Goal: Task Accomplishment & Management: Manage account settings

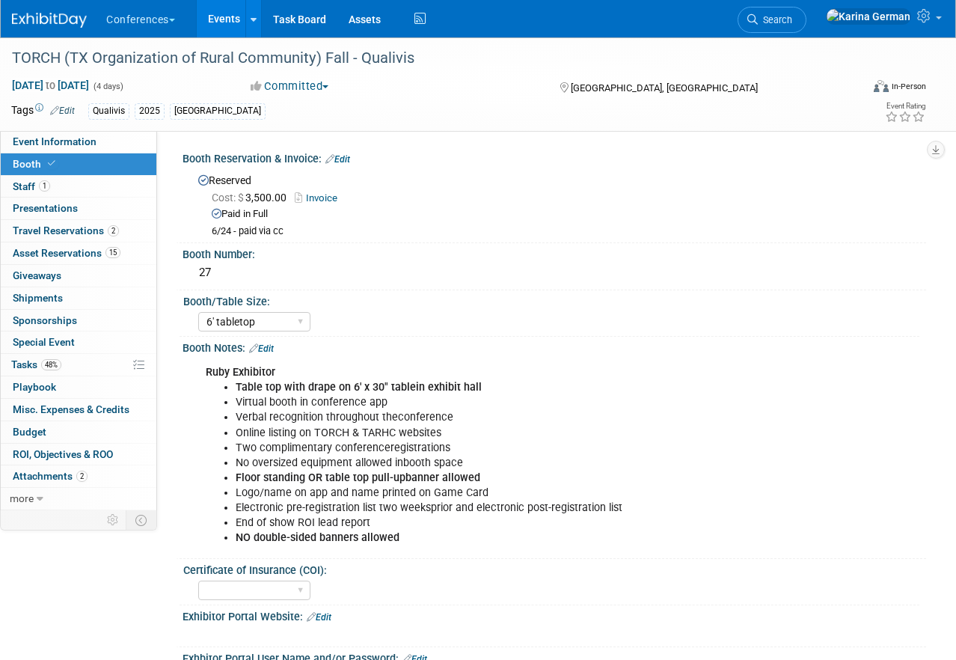
select select "6' tabletop"
click at [64, 364] on link "48% Tasks 48%" at bounding box center [79, 365] width 156 height 22
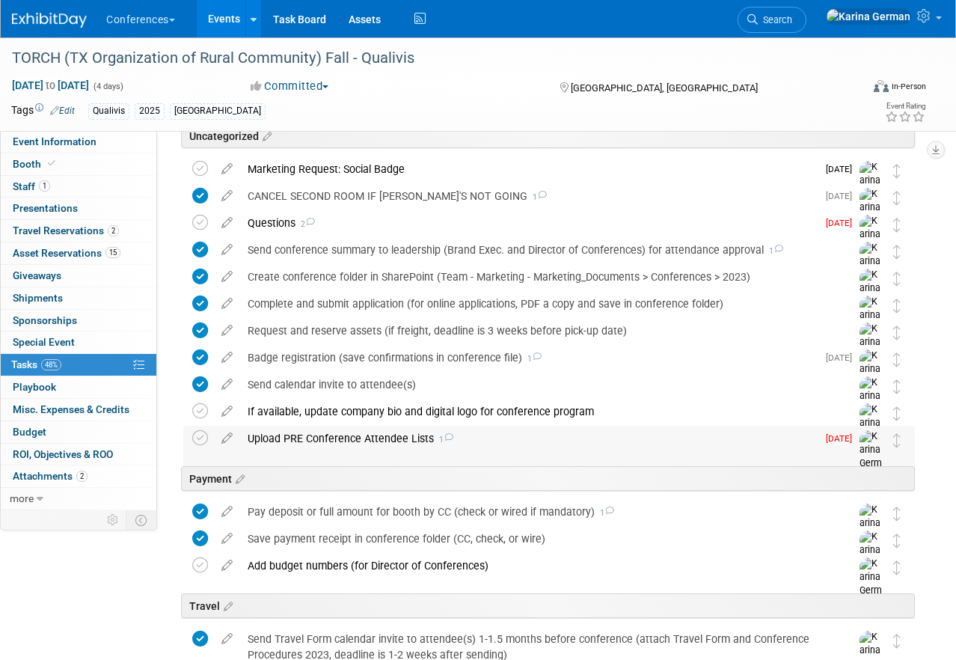
scroll to position [91, 0]
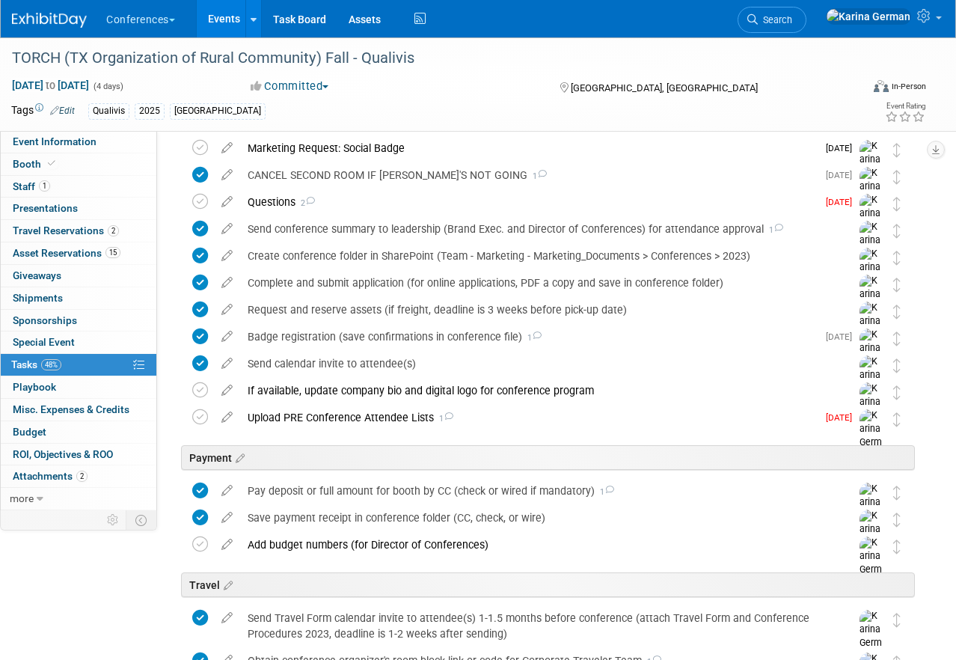
click at [304, 432] on div "Payment" at bounding box center [545, 455] width 739 height 46
click at [287, 416] on div "Upload PRE Conference Attendee Lists 1" at bounding box center [528, 417] width 577 height 25
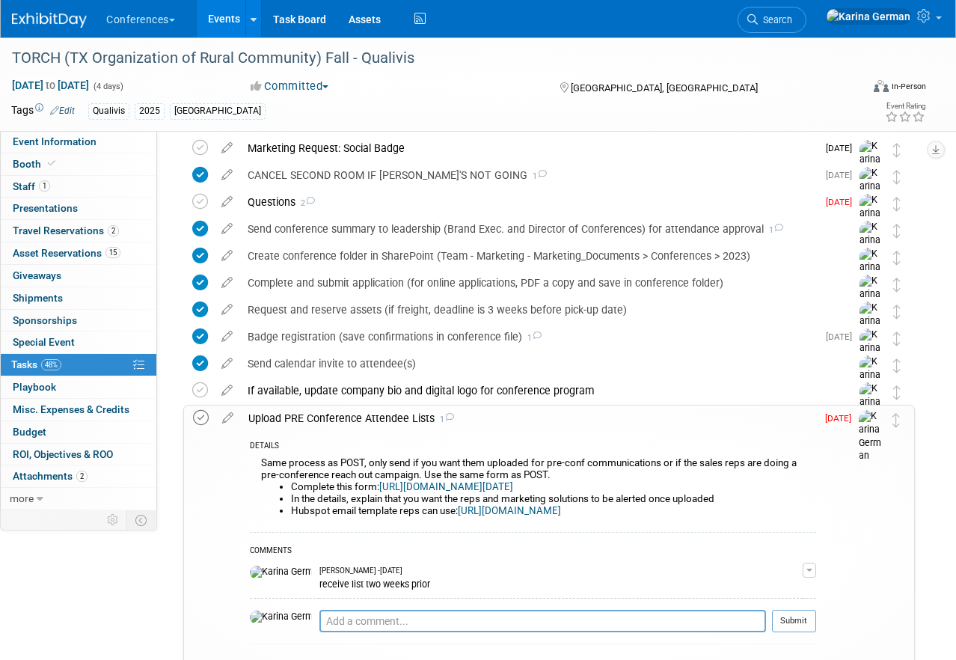
click at [203, 418] on icon at bounding box center [201, 418] width 16 height 16
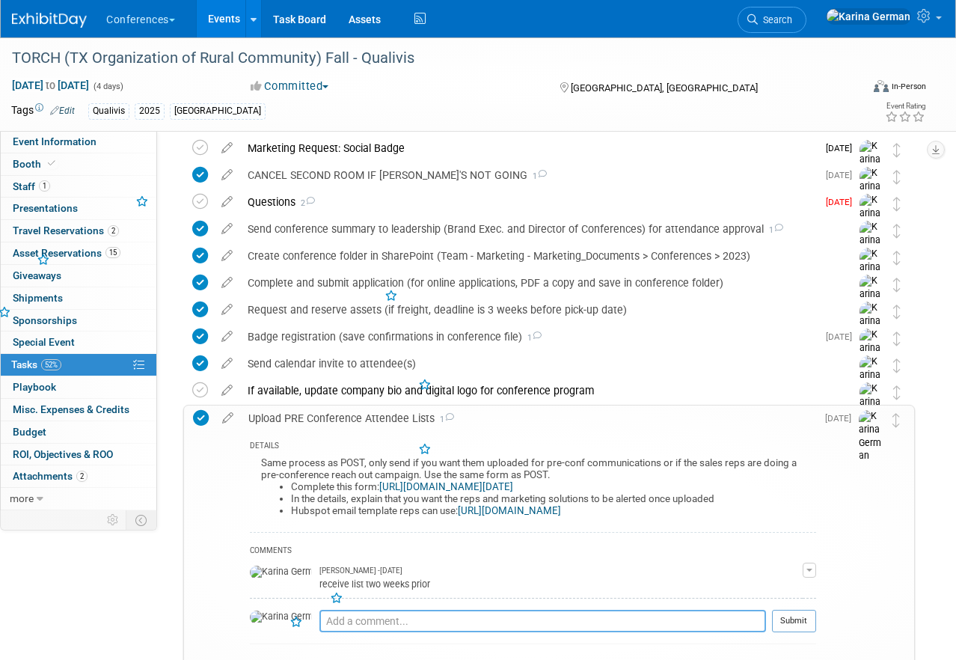
click at [358, 613] on textarea at bounding box center [542, 621] width 447 height 22
type textarea "S"
type textarea "sent to aaron and submitted to salesops"
click at [799, 626] on button "Submit" at bounding box center [794, 621] width 44 height 22
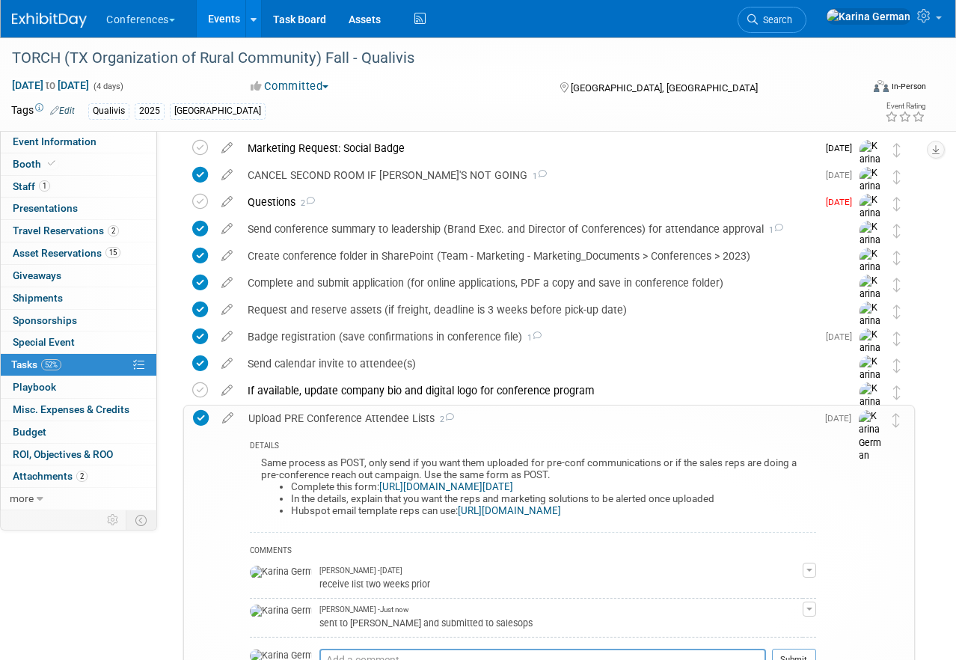
click at [513, 485] on link "https://forms.monday.com/forms/aae04596fff7cdb63096c70fe9d2b002?r=use1" at bounding box center [446, 486] width 134 height 11
click at [370, 412] on div "Upload PRE Conference Attendee Lists 2" at bounding box center [528, 418] width 575 height 25
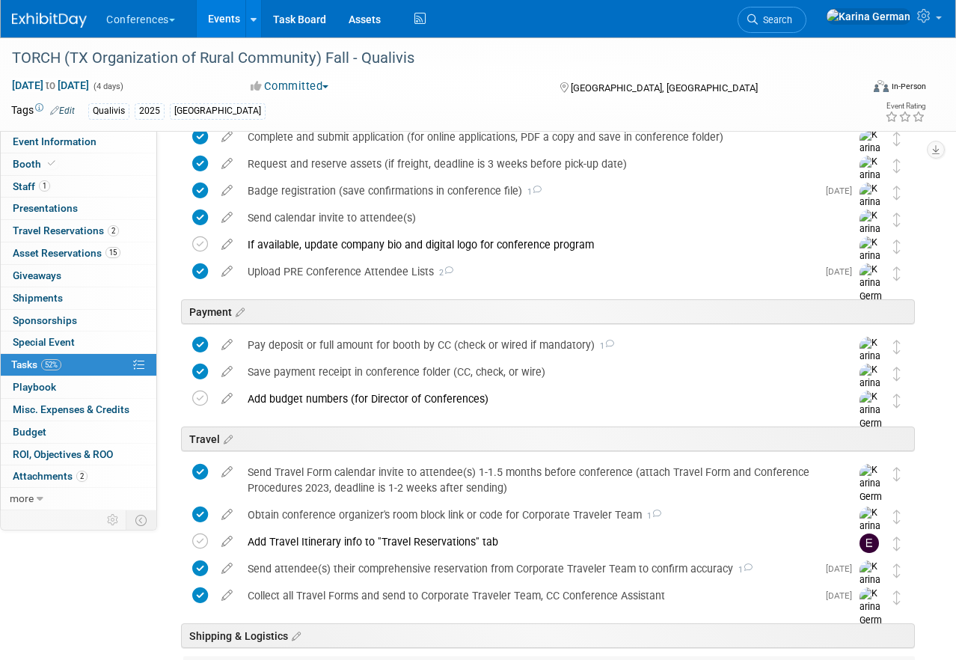
scroll to position [0, 0]
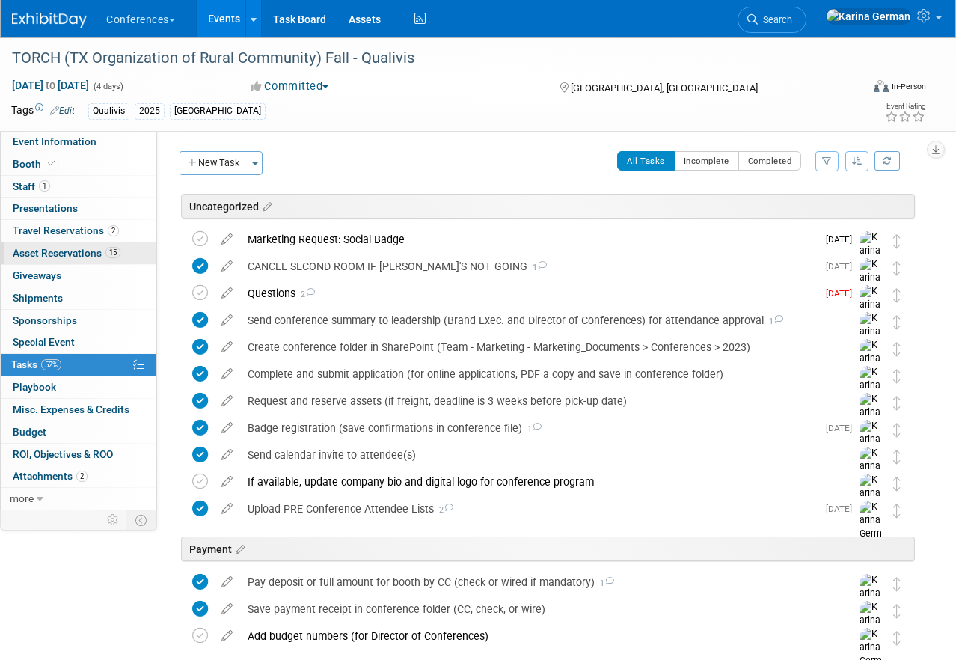
click at [118, 253] on span "15" at bounding box center [112, 252] width 15 height 11
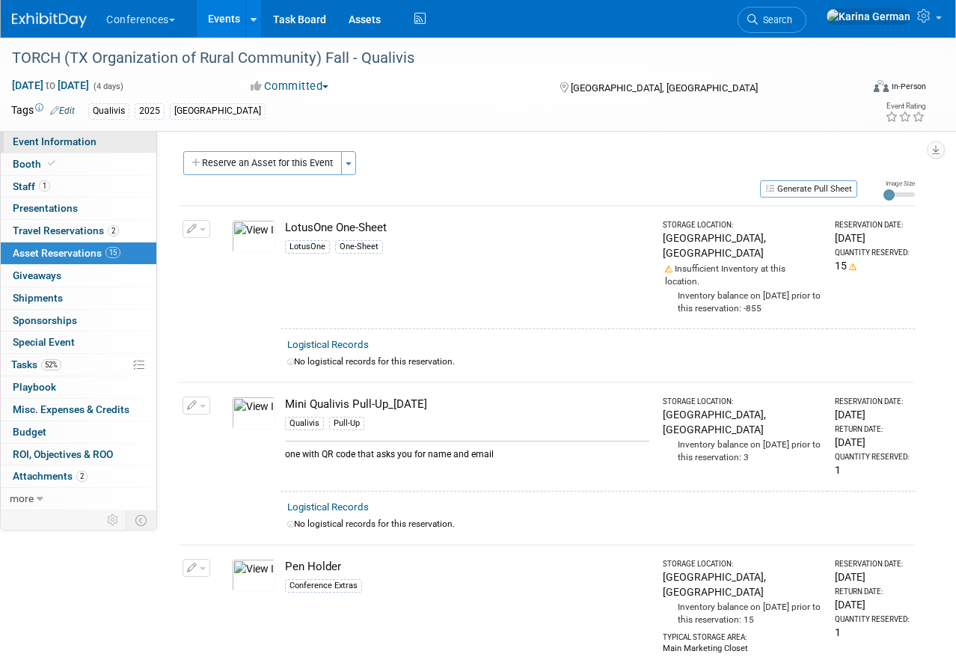
click at [110, 148] on link "Event Information" at bounding box center [79, 142] width 156 height 22
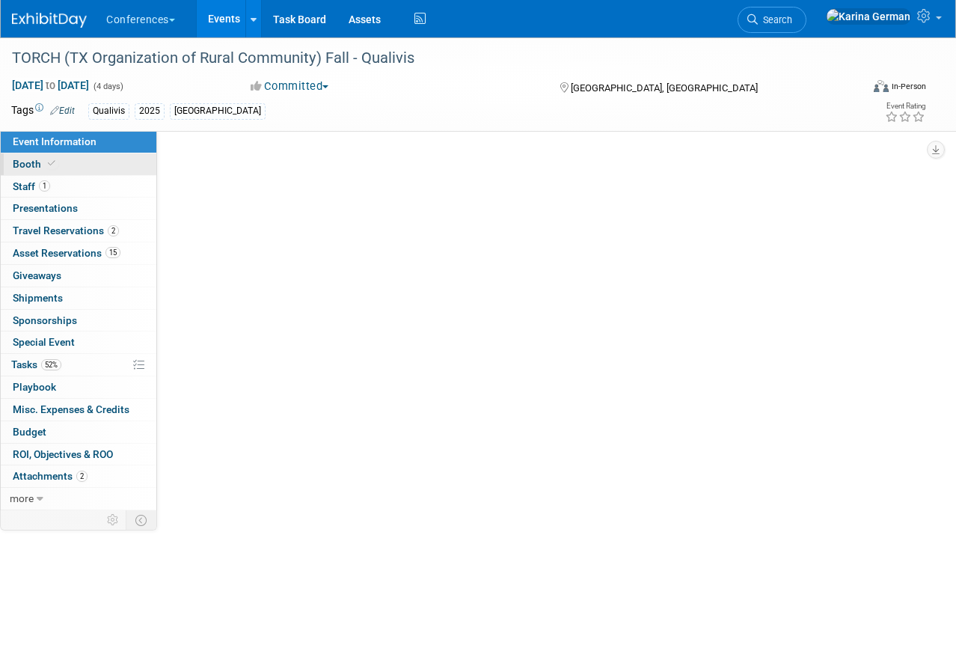
select select "Qualivis"
select select "Client-facing"
select select "Karina"
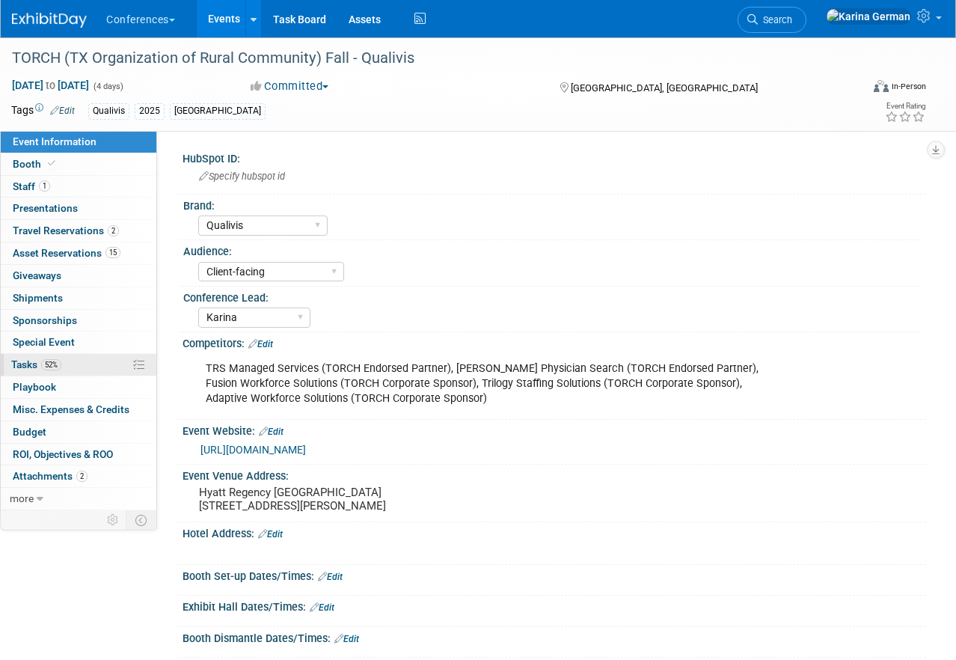
click at [52, 361] on span "52%" at bounding box center [51, 364] width 20 height 11
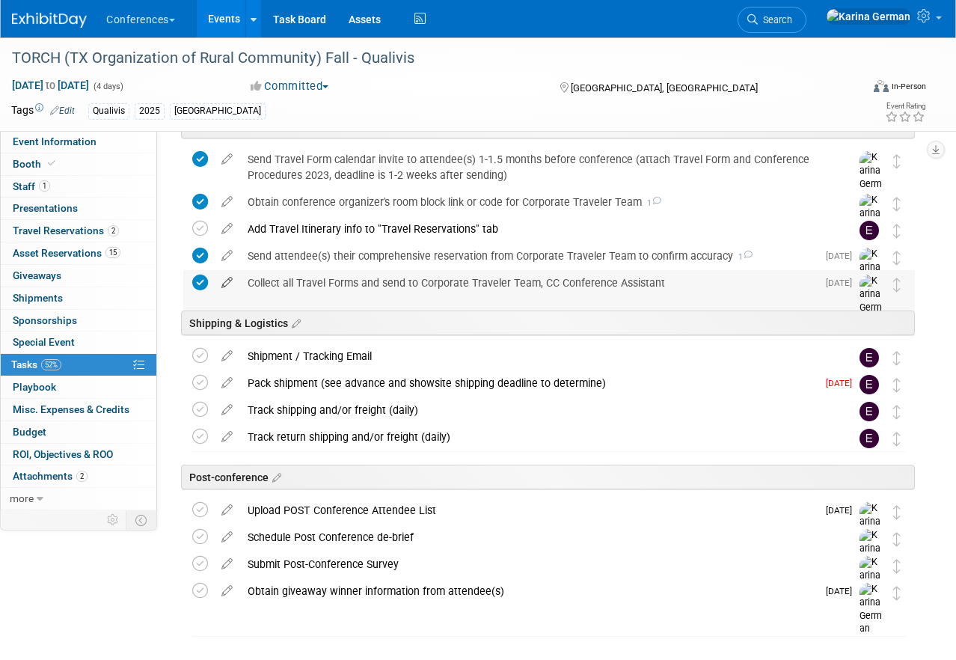
scroll to position [551, 0]
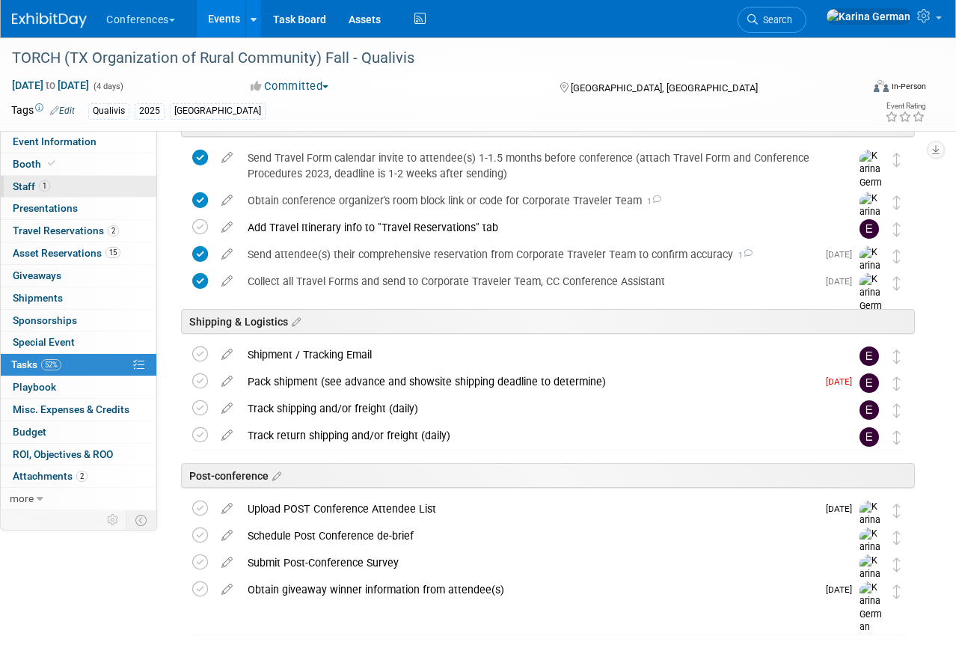
click at [86, 183] on link "1 Staff 1" at bounding box center [79, 187] width 156 height 22
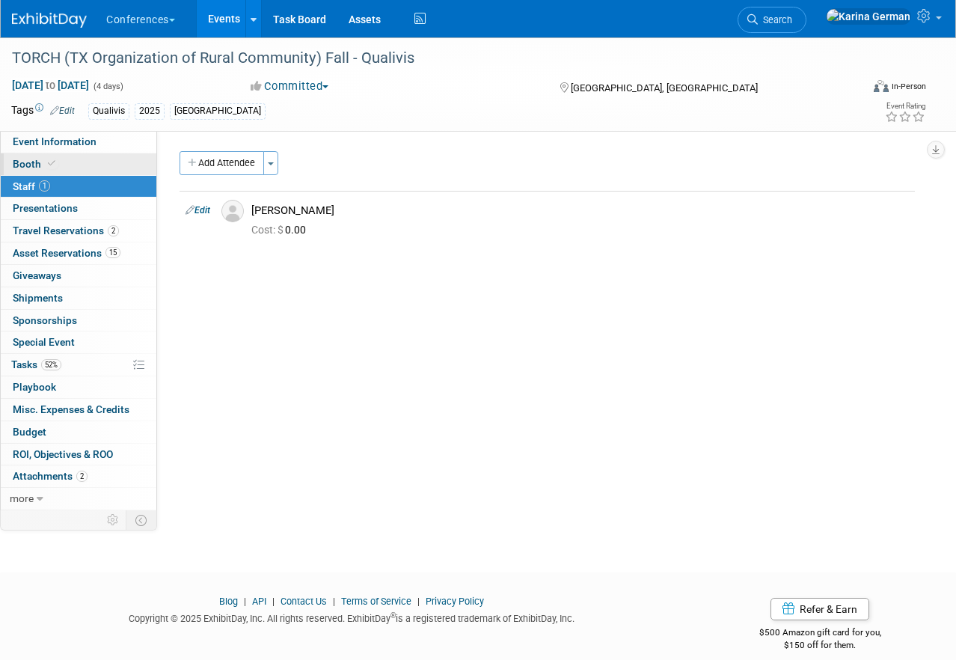
click at [88, 168] on link "Booth" at bounding box center [79, 164] width 156 height 22
select select "6' tabletop"
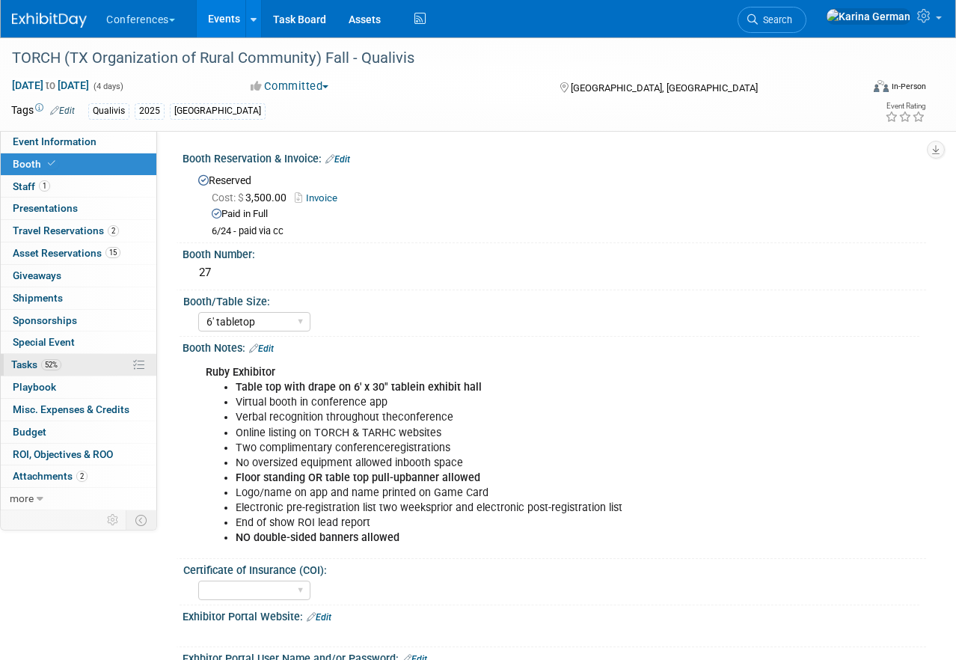
click at [82, 368] on link "52% Tasks 52%" at bounding box center [79, 365] width 156 height 22
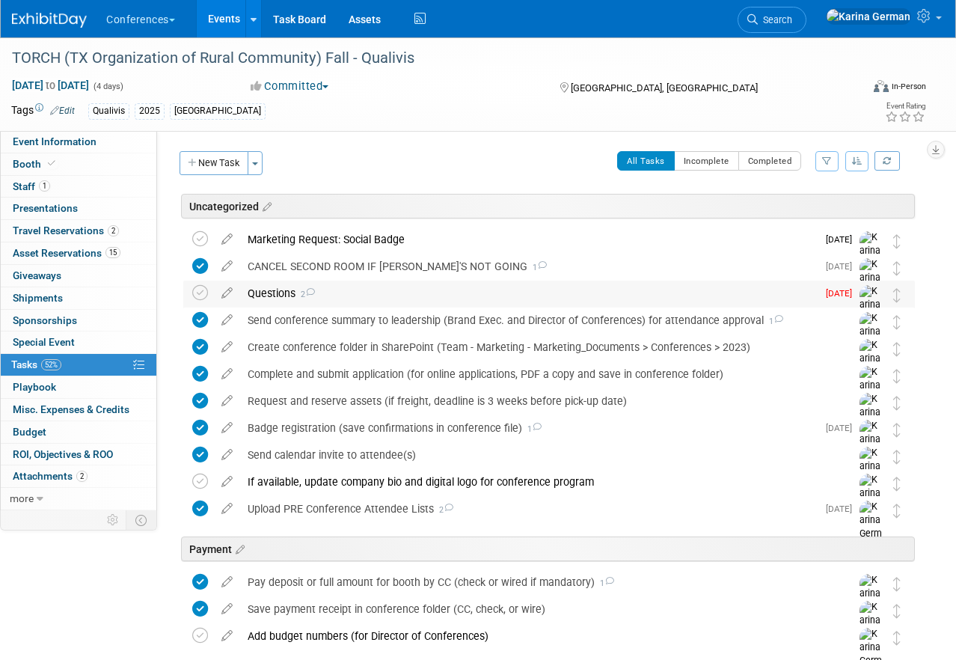
click at [296, 289] on div "Questions 2" at bounding box center [528, 293] width 577 height 25
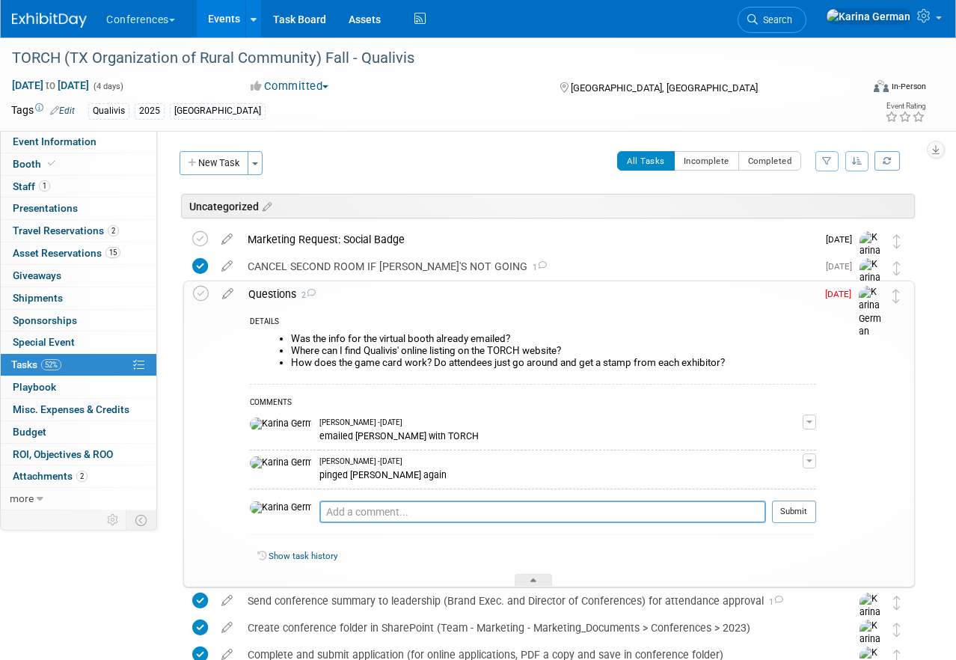
click at [336, 504] on textarea at bounding box center [542, 512] width 447 height 22
paste textarea "Yes, all diamond and ruby are on the game card, and they walk around during ope…"
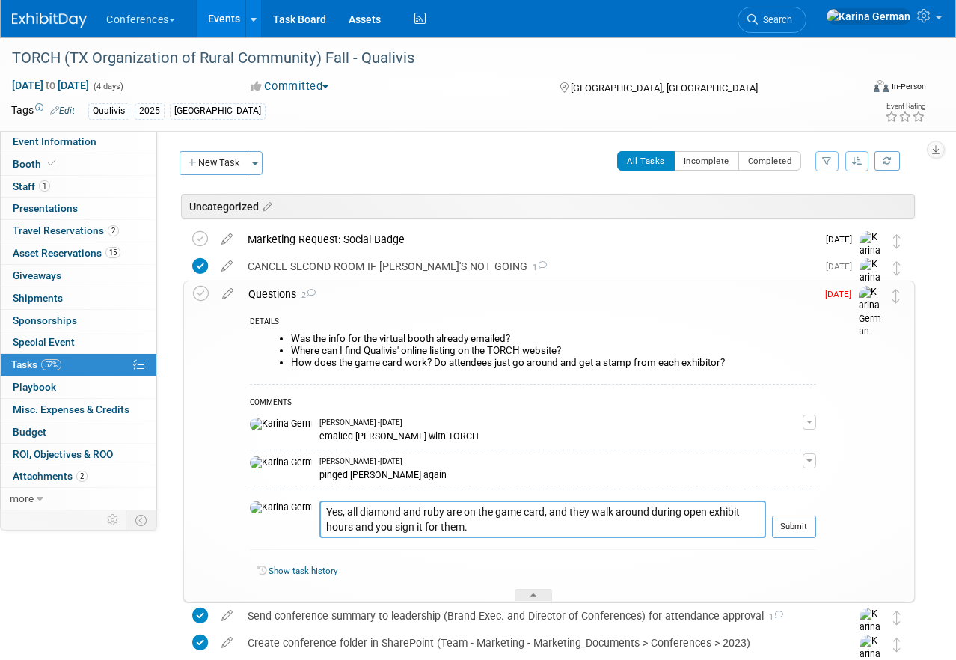
click at [319, 510] on textarea "Yes, all diamond and ruby are on the game card, and they walk around during ope…" at bounding box center [542, 519] width 447 height 37
type textarea "Game Card - Yes, all diamond and ruby are on the game card, and they walk aroun…"
click at [794, 522] on button "Submit" at bounding box center [794, 527] width 44 height 22
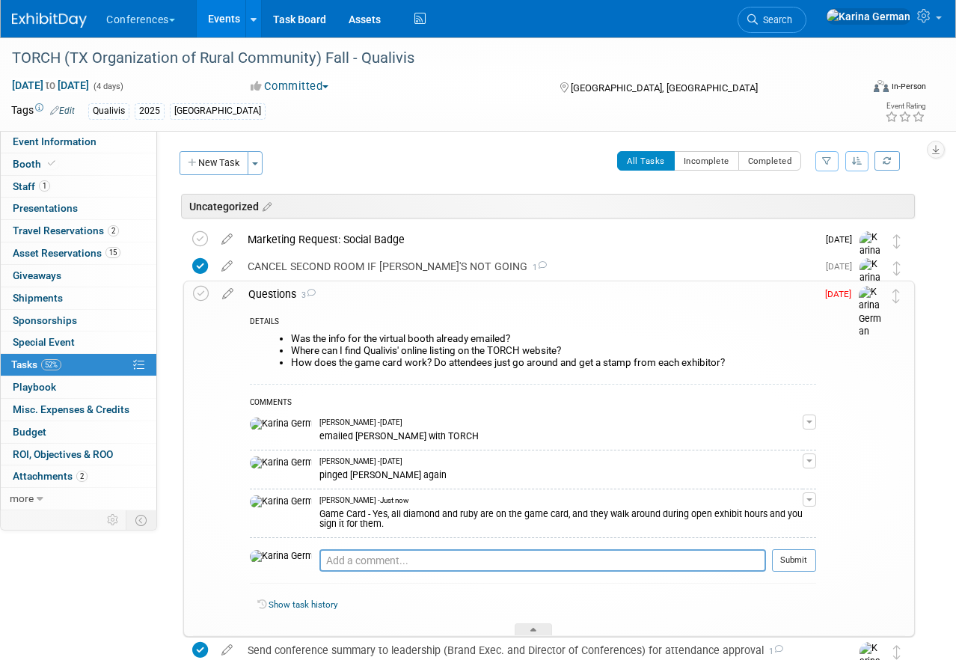
click at [273, 299] on div "Questions 3" at bounding box center [528, 293] width 575 height 25
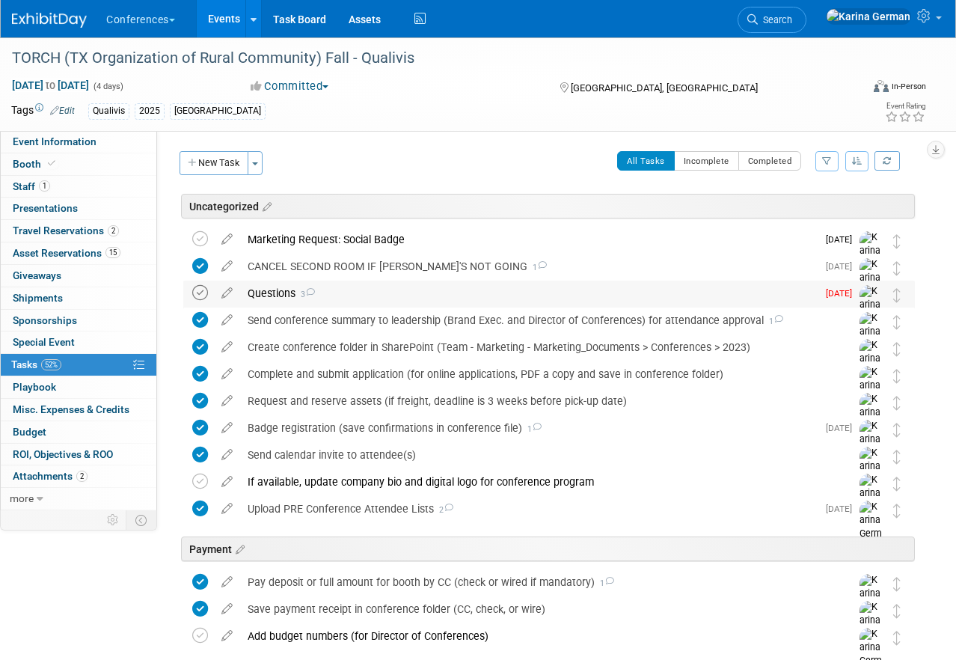
click at [203, 296] on icon at bounding box center [200, 293] width 16 height 16
click at [111, 132] on div "TORCH (TX Organization of Rural Community) Fall - Qualivis Sep 8, 2025 to Sep 1…" at bounding box center [478, 84] width 956 height 94
click at [111, 138] on link "Event Information" at bounding box center [79, 142] width 156 height 22
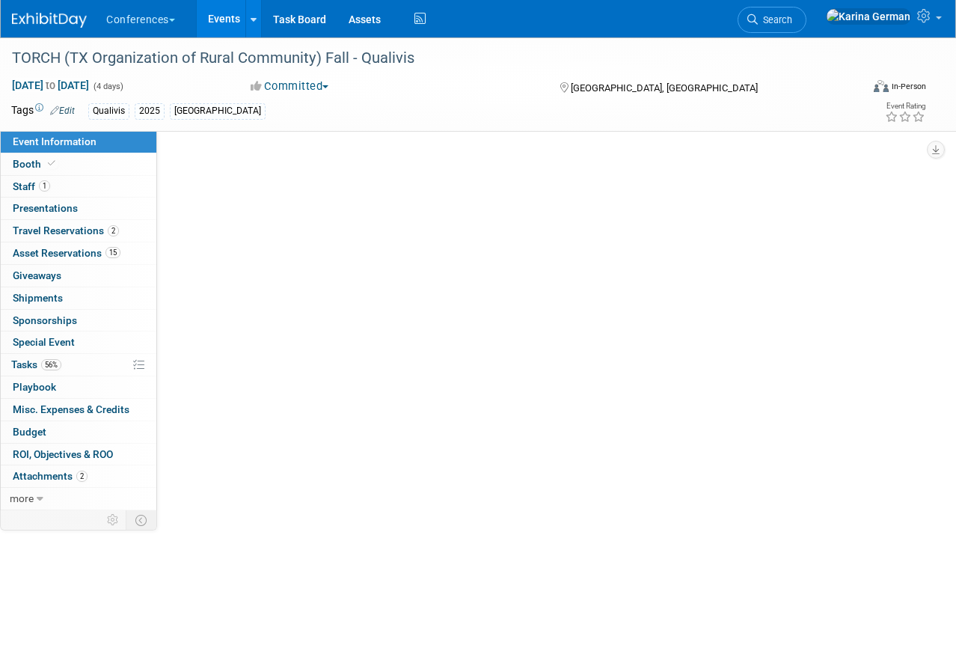
select select "Qualivis"
select select "Client-facing"
select select "Karina"
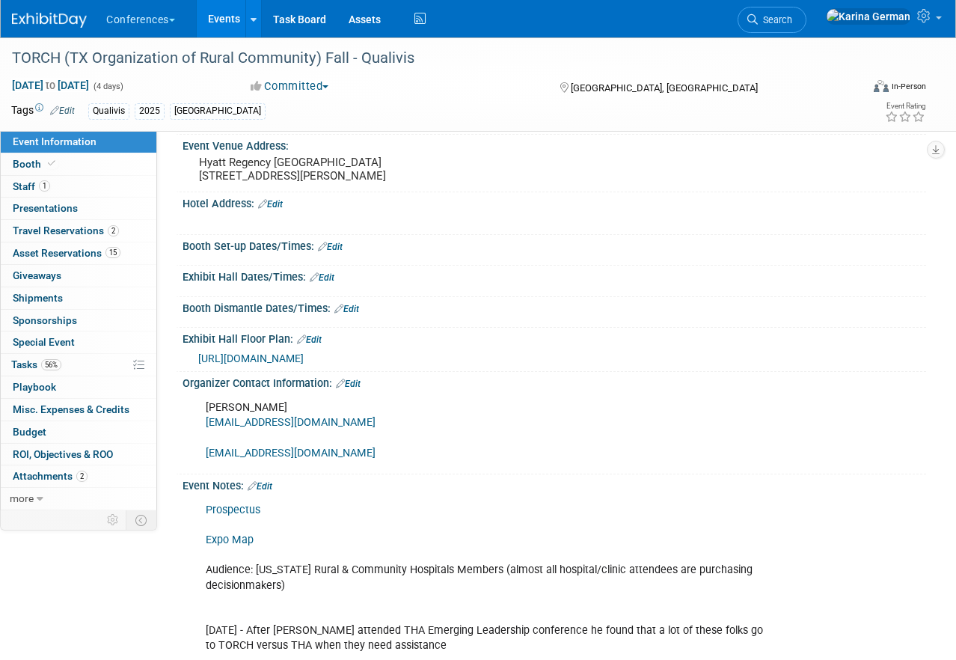
scroll to position [379, 0]
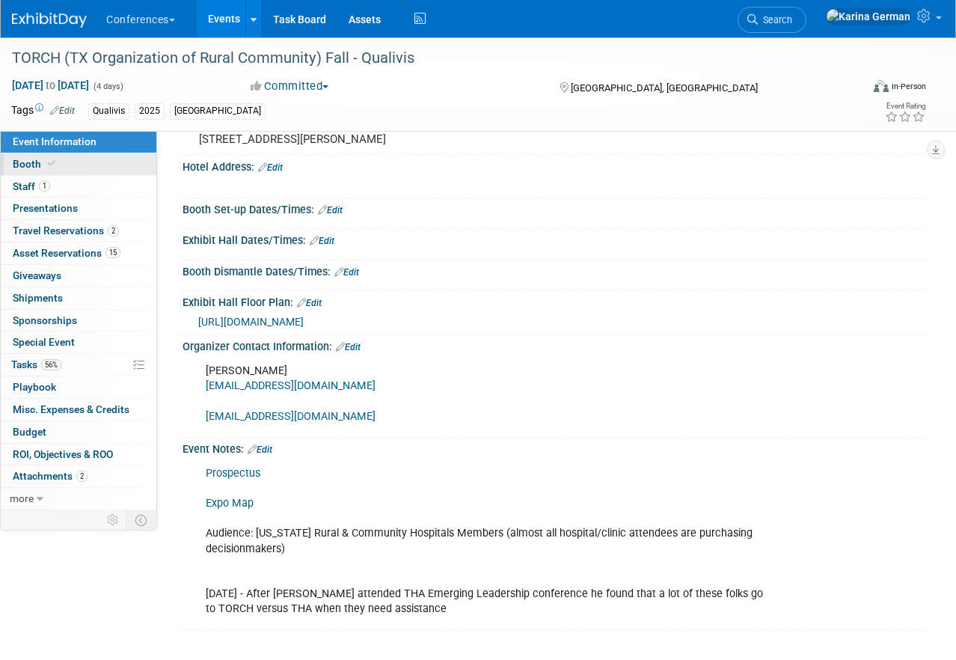
click at [66, 162] on link "Booth" at bounding box center [79, 164] width 156 height 22
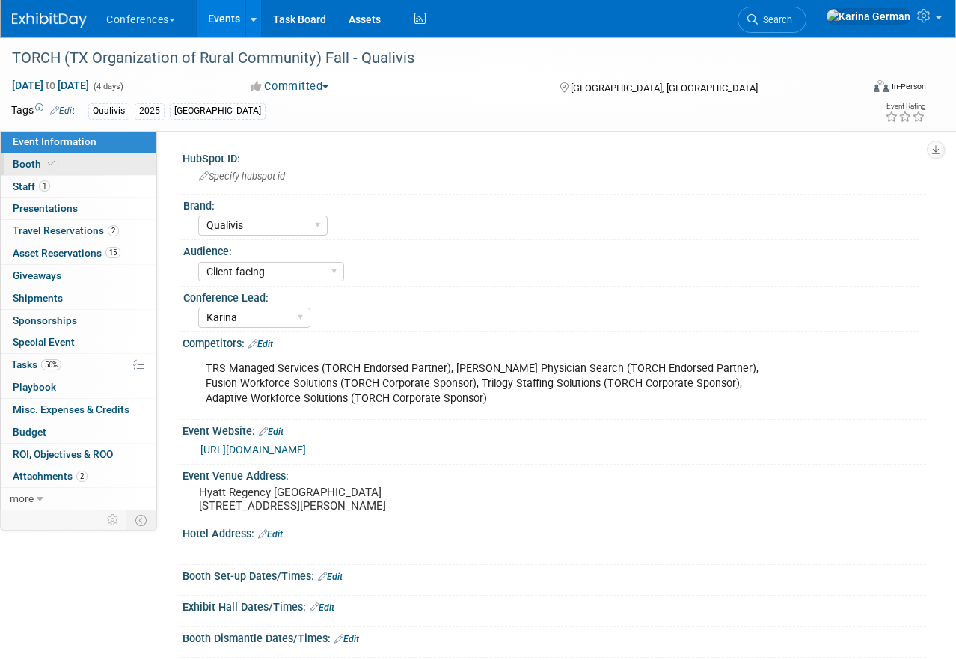
select select "6' tabletop"
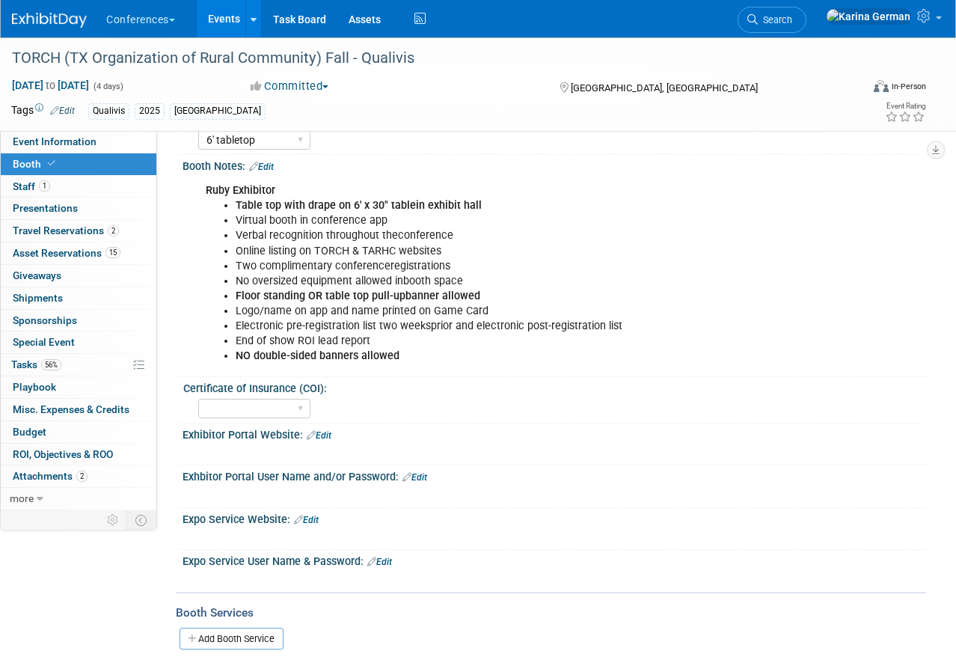
scroll to position [224, 0]
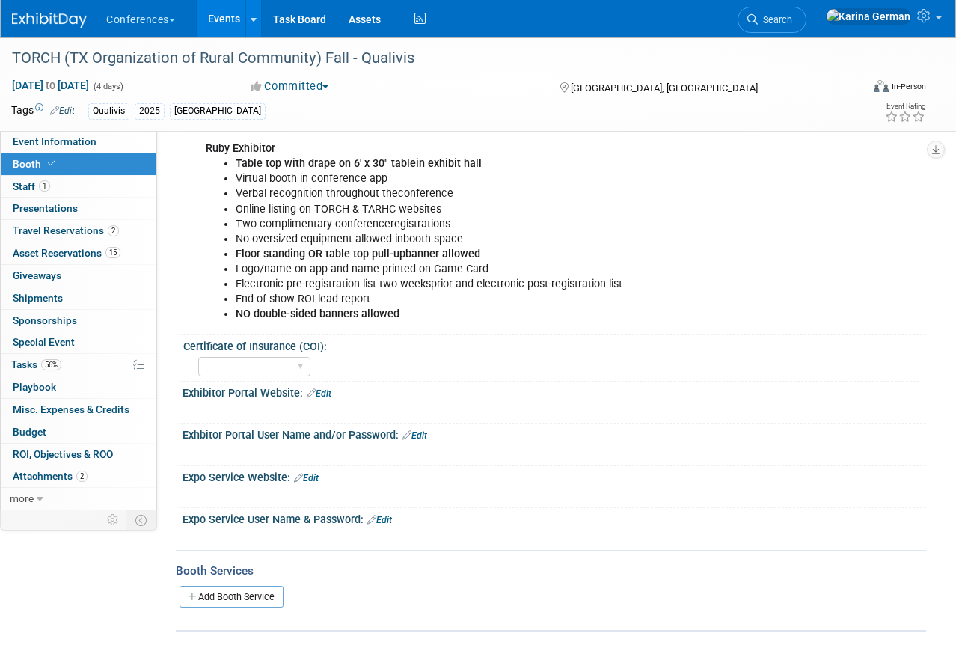
click at [323, 391] on link "Edit" at bounding box center [319, 393] width 25 height 10
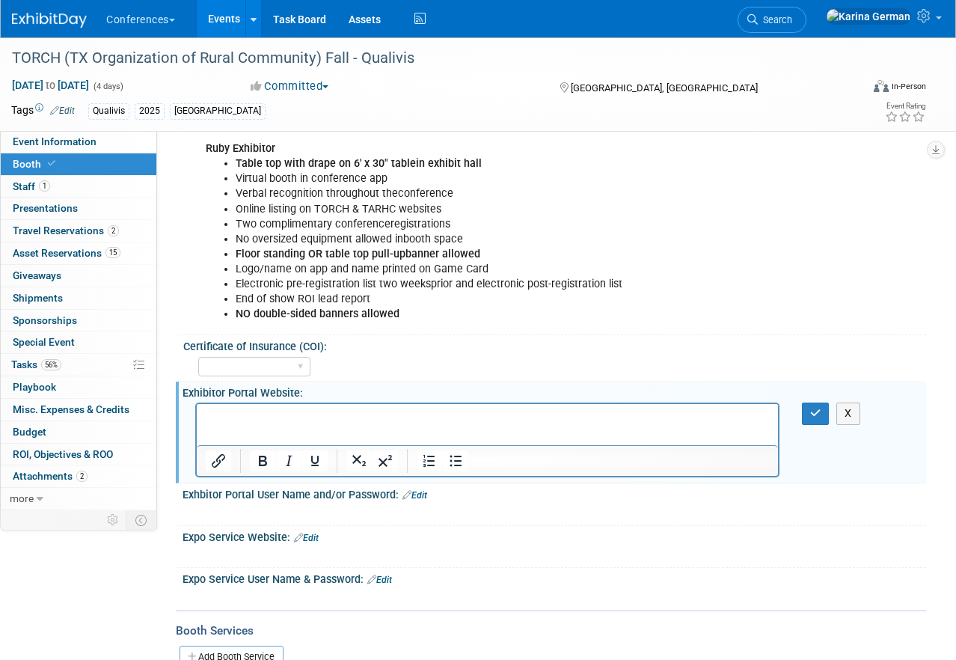
scroll to position [0, 0]
click at [474, 417] on p "[URL][DOMAIN_NAME]" at bounding box center [488, 417] width 564 height 15
click at [222, 460] on icon "Insert/edit link" at bounding box center [218, 461] width 18 height 18
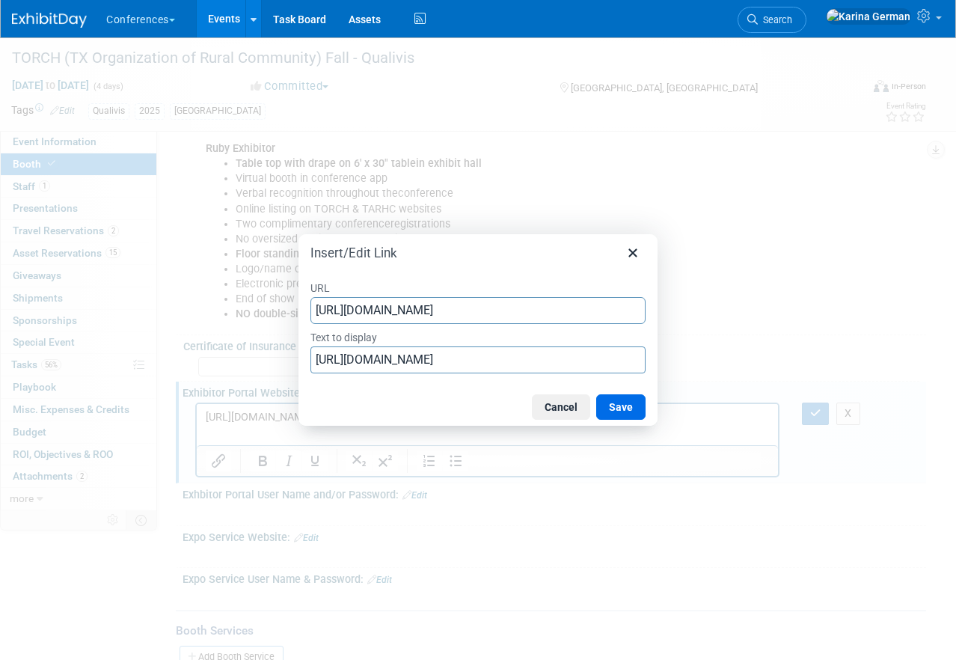
scroll to position [0, 7]
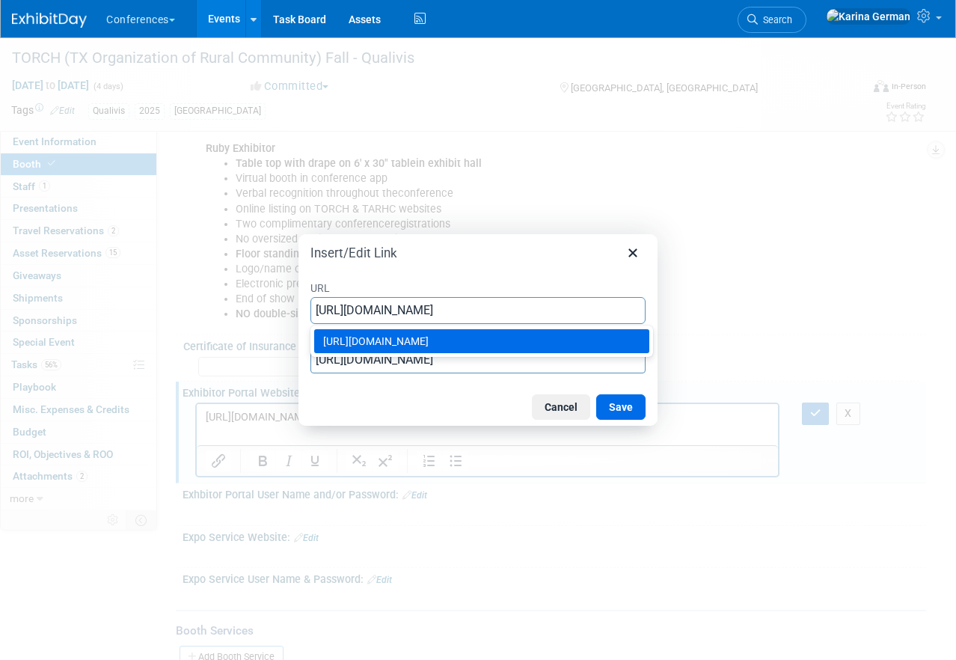
click at [539, 332] on div "[URL][DOMAIN_NAME]" at bounding box center [483, 341] width 320 height 18
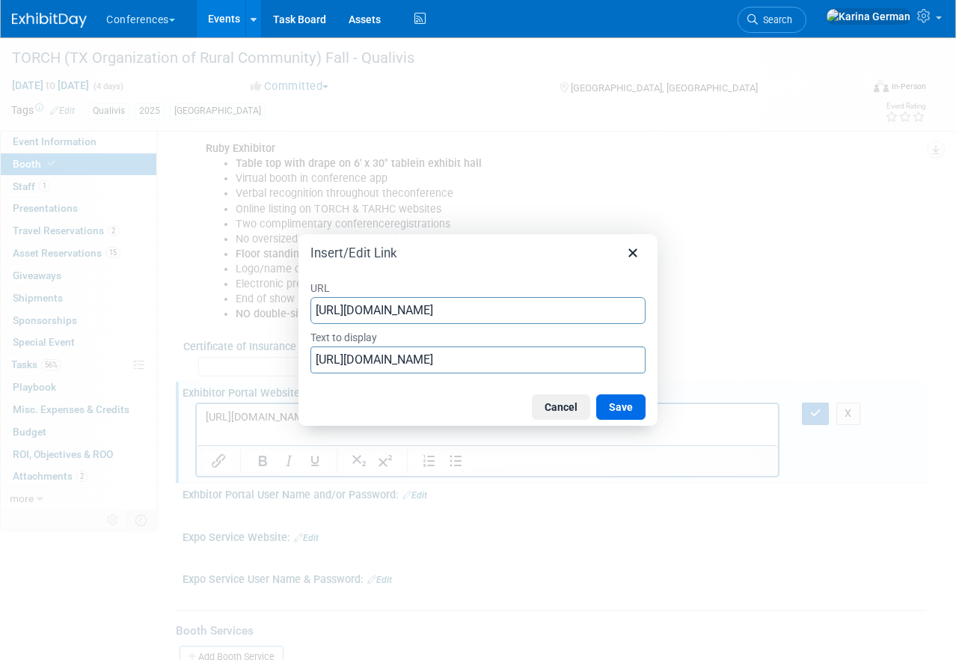
type input "[URL][DOMAIN_NAME]"
click at [469, 399] on div "Cancel Save" at bounding box center [478, 406] width 359 height 37
click at [637, 399] on button "Save" at bounding box center [620, 406] width 49 height 25
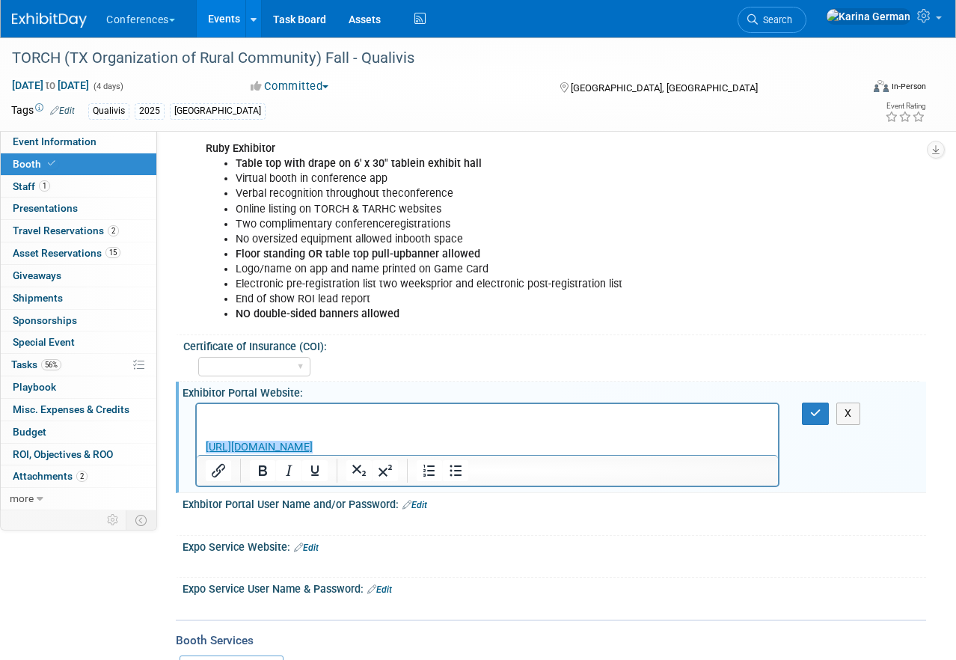
click at [201, 416] on html "﻿https://whova.com/portal/webapp/wbWqUt3pGO93-sFV1gDe/" at bounding box center [487, 429] width 581 height 51
click at [816, 415] on icon "button" at bounding box center [815, 413] width 11 height 10
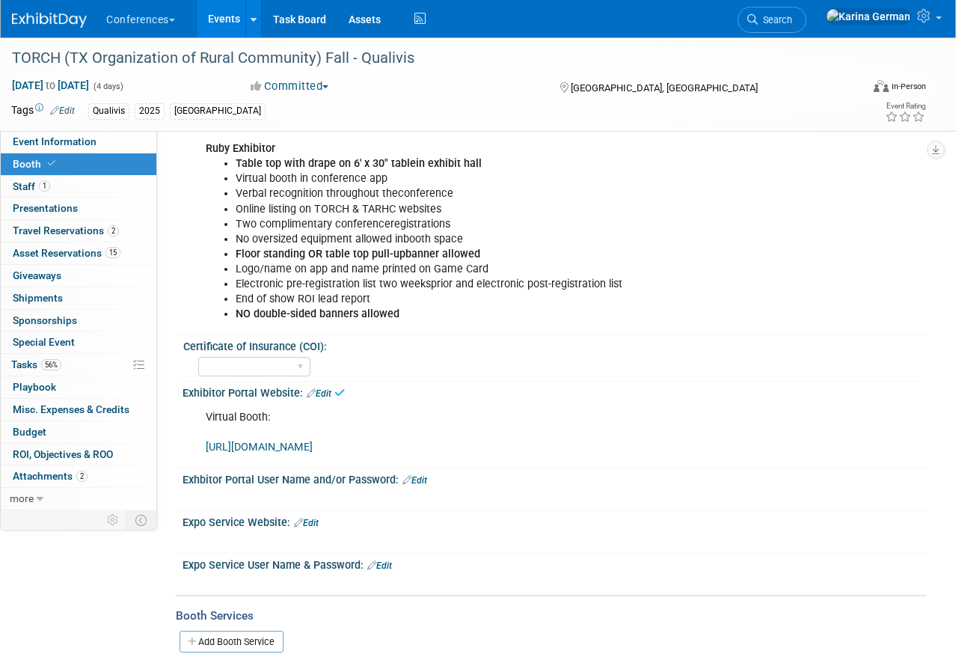
click at [431, 479] on div "Exhbitor Portal User Name and/or Password: Edit" at bounding box center [555, 477] width 744 height 19
click at [419, 478] on link "Edit" at bounding box center [415, 480] width 25 height 10
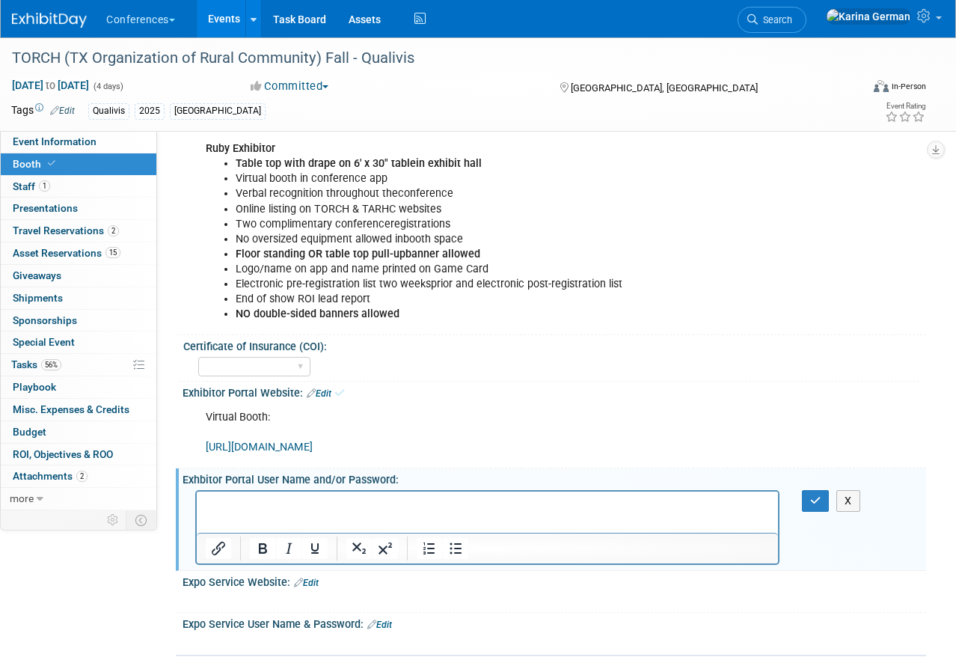
scroll to position [0, 0]
click at [816, 499] on icon "button" at bounding box center [815, 500] width 11 height 10
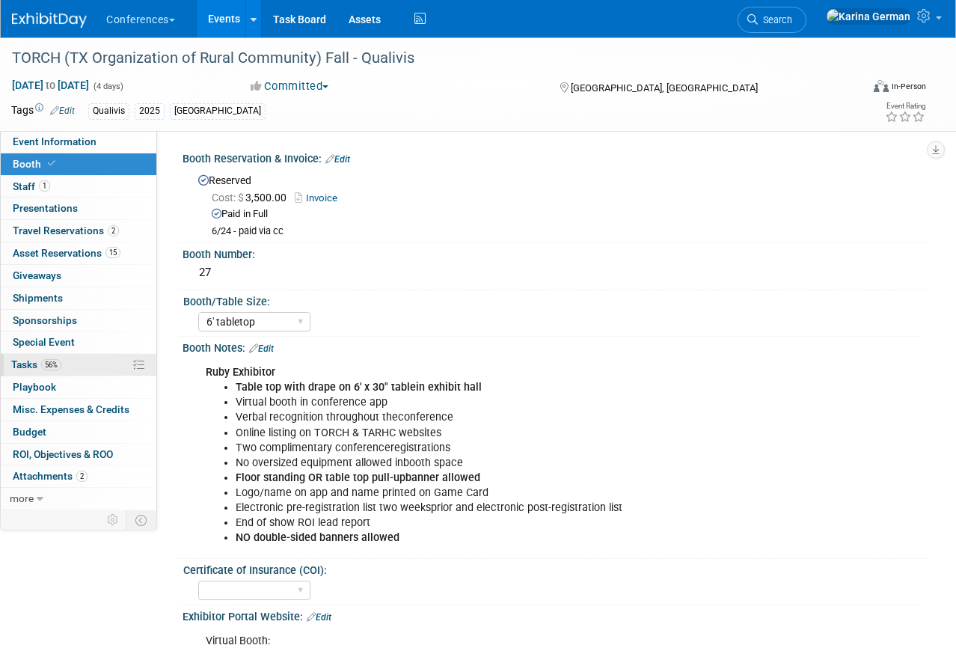
click at [72, 361] on link "56% Tasks 56%" at bounding box center [79, 365] width 156 height 22
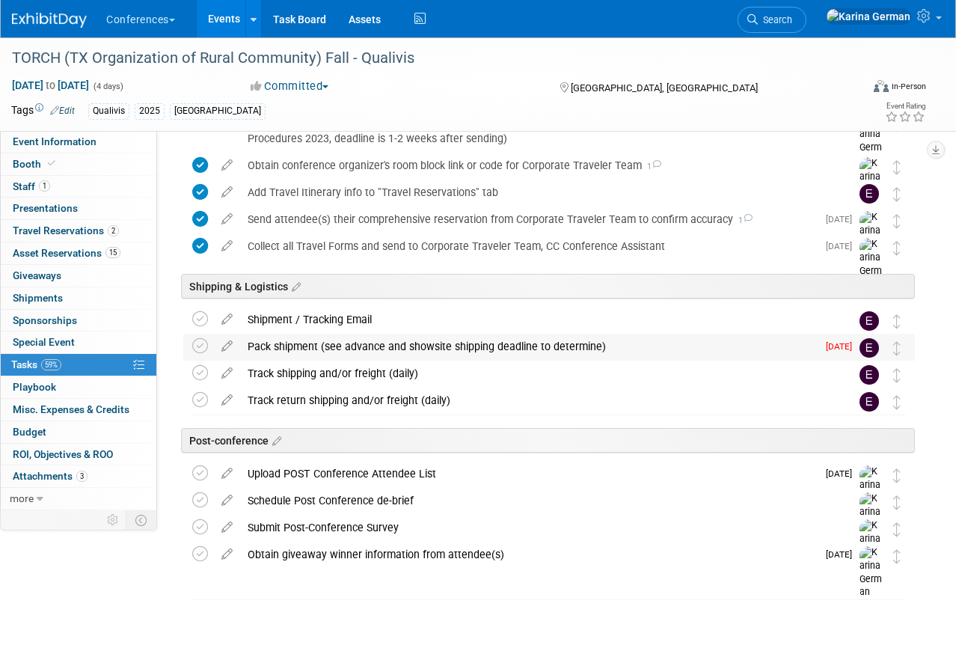
click at [322, 340] on div "Pack shipment (see advance and showsite shipping deadline to determine)" at bounding box center [528, 346] width 577 height 25
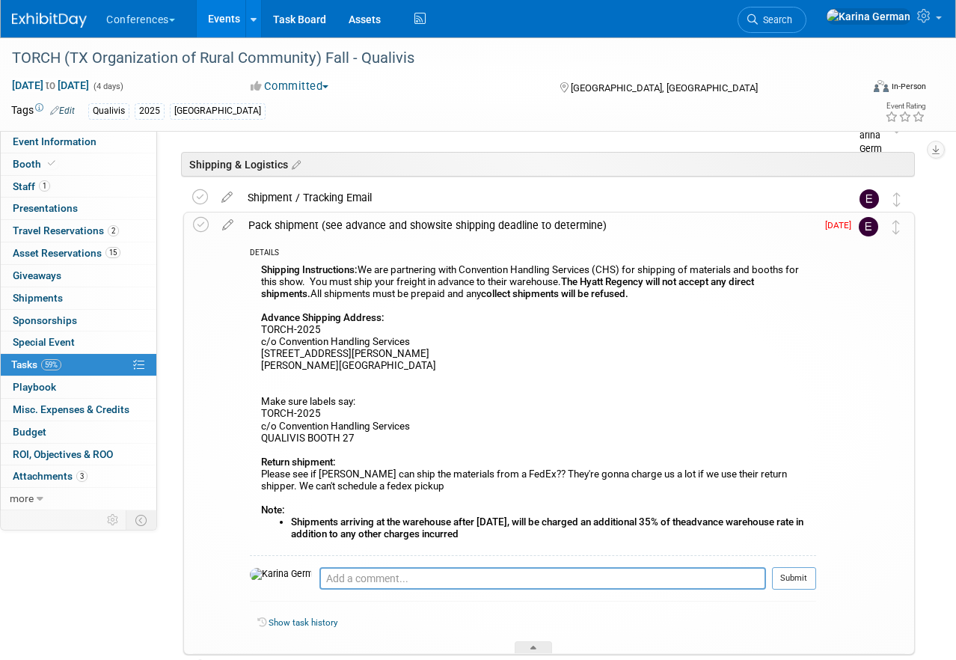
scroll to position [724, 0]
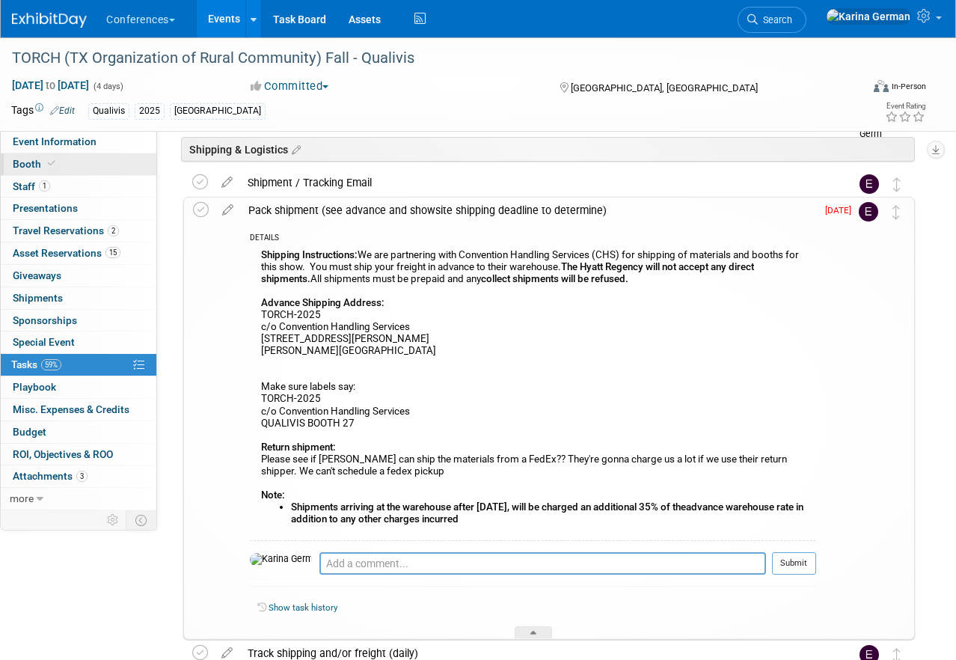
click at [74, 162] on link "Booth" at bounding box center [79, 164] width 156 height 22
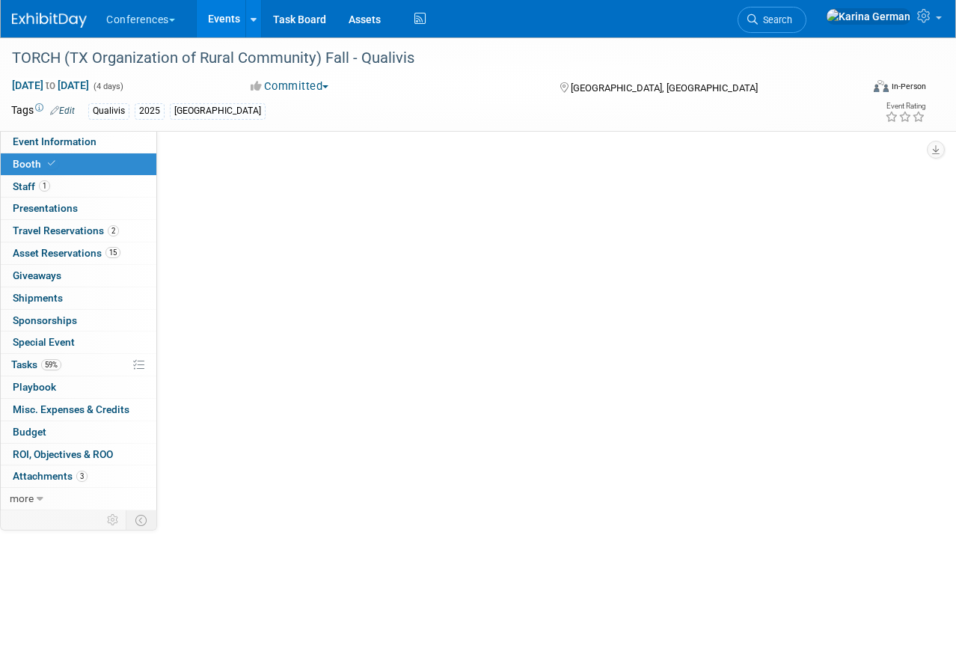
scroll to position [0, 0]
select select "6' tabletop"
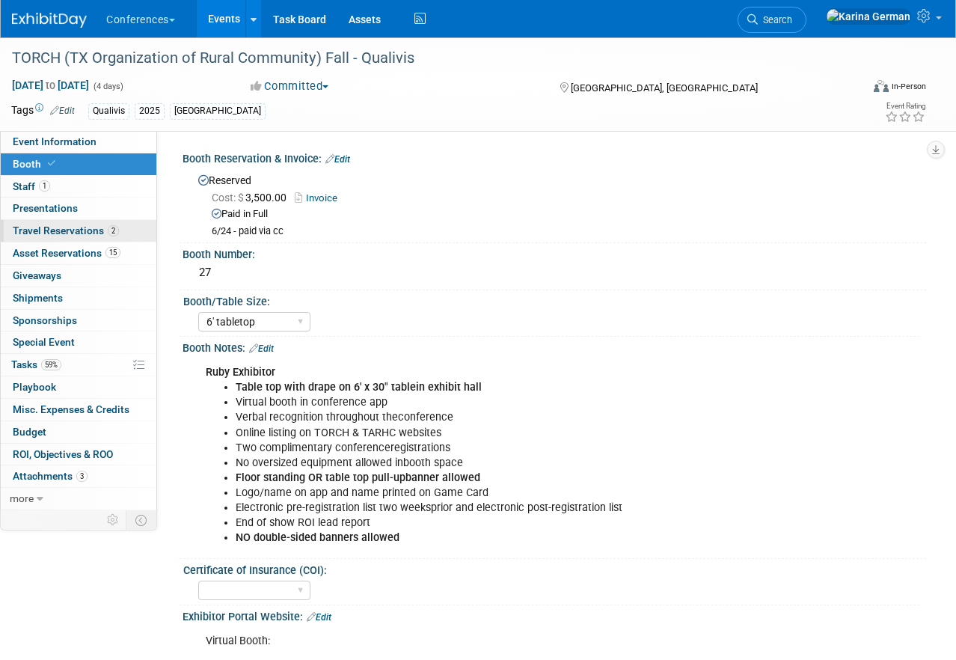
click at [77, 223] on link "2 Travel Reservations 2" at bounding box center [79, 231] width 156 height 22
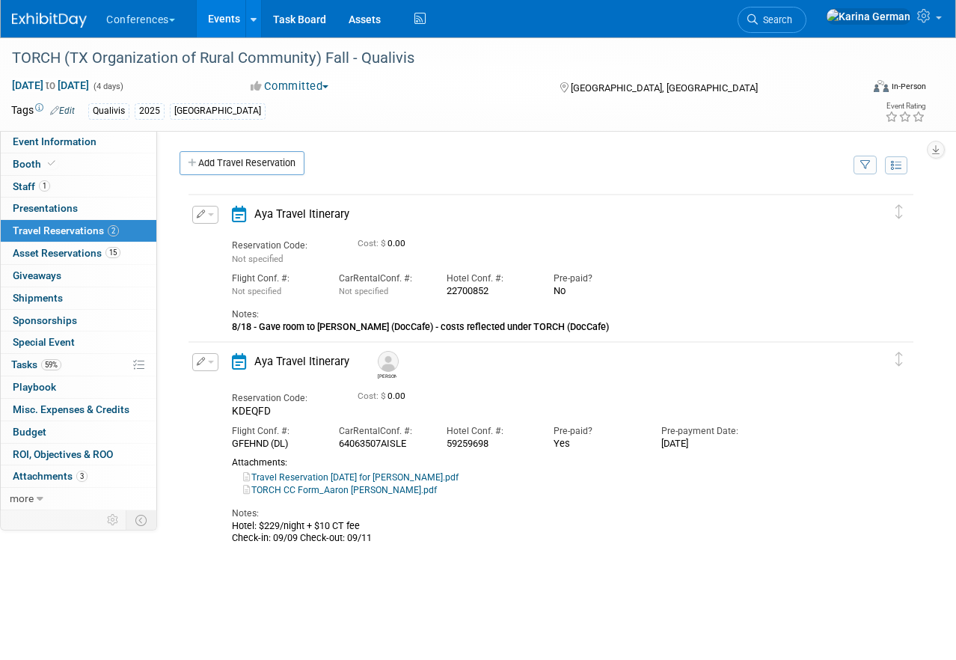
click at [347, 474] on link "Travel Reservation September 09 for AARON BARTON.pdf" at bounding box center [350, 477] width 215 height 10
click at [426, 478] on link "Travel Reservation September 09 for AARON BARTON.pdf" at bounding box center [350, 477] width 215 height 10
click at [46, 369] on span "59%" at bounding box center [51, 364] width 20 height 11
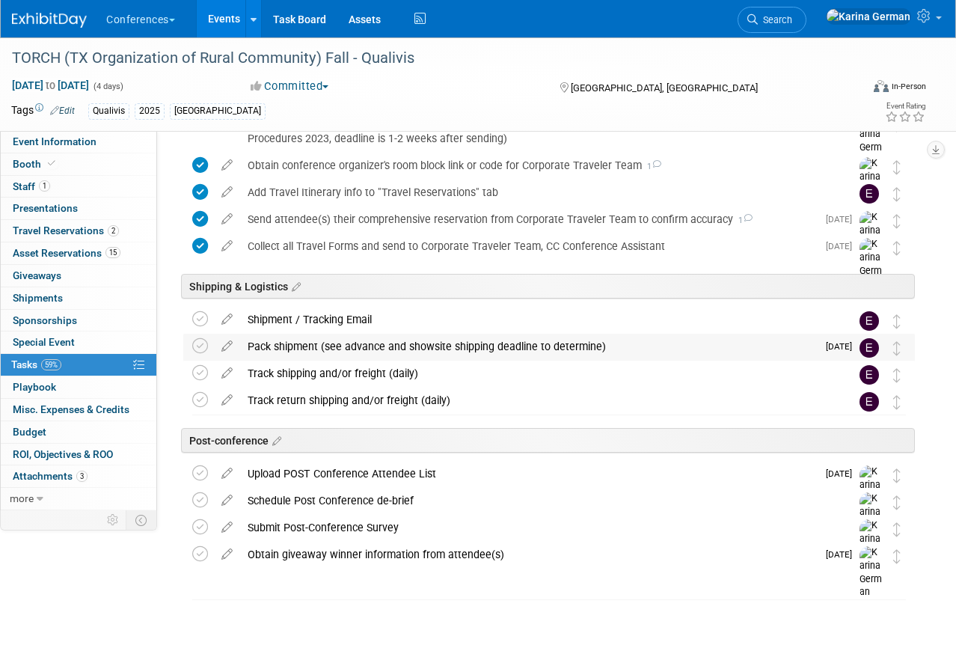
click at [334, 339] on div "Pack shipment (see advance and showsite shipping deadline to determine)" at bounding box center [528, 346] width 577 height 25
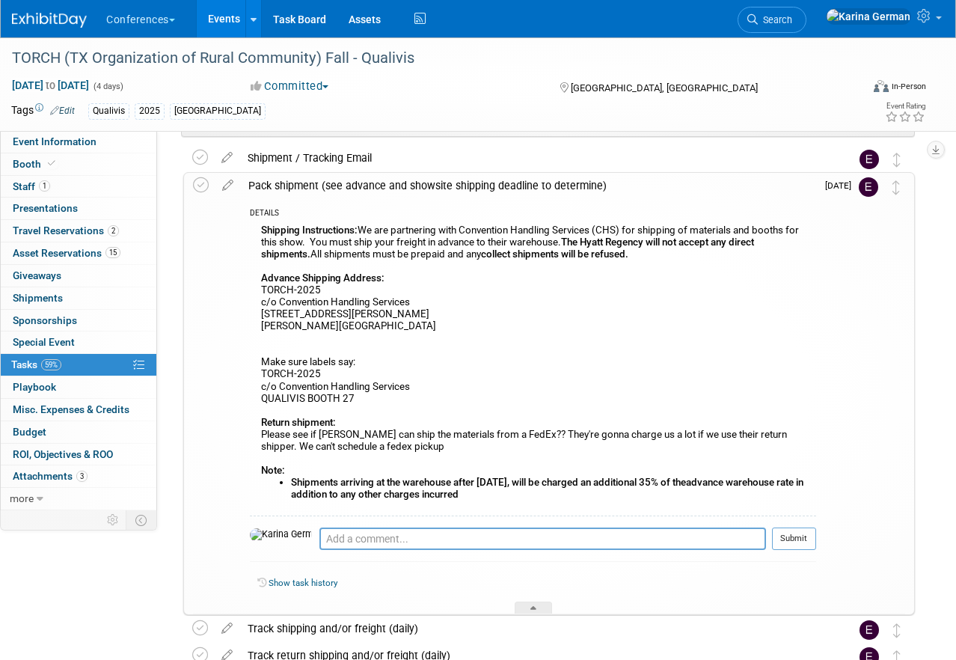
scroll to position [756, 0]
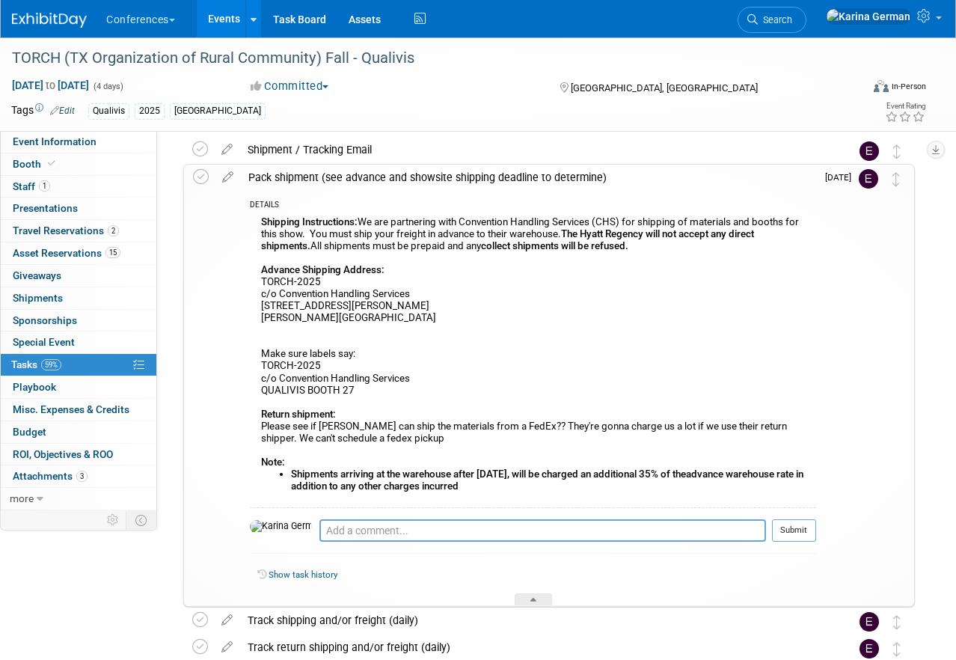
click at [325, 182] on div "Pack shipment (see advance and showsite shipping deadline to determine)" at bounding box center [528, 177] width 575 height 25
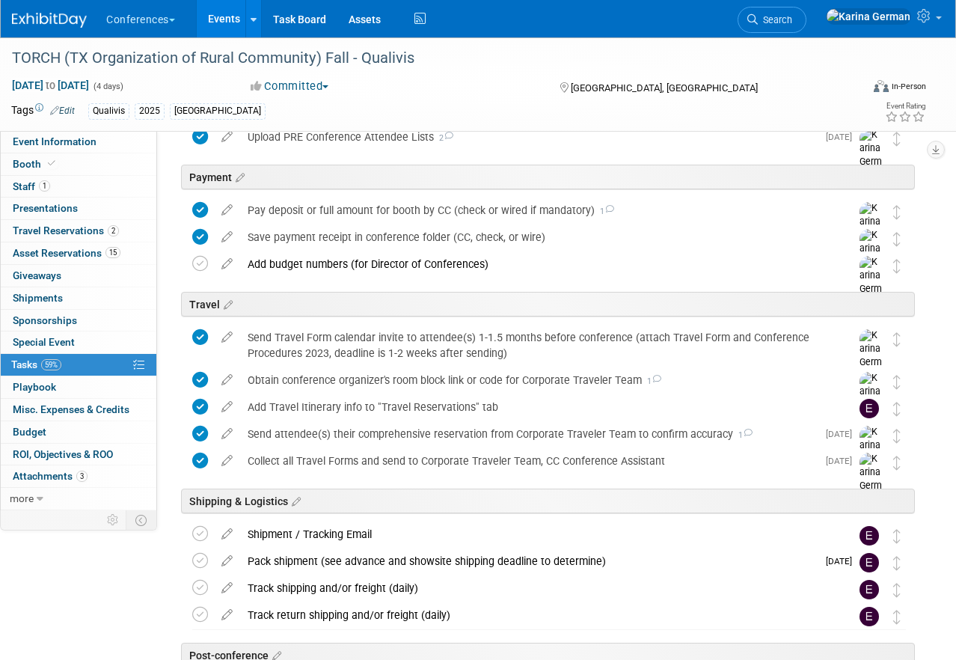
scroll to position [0, 0]
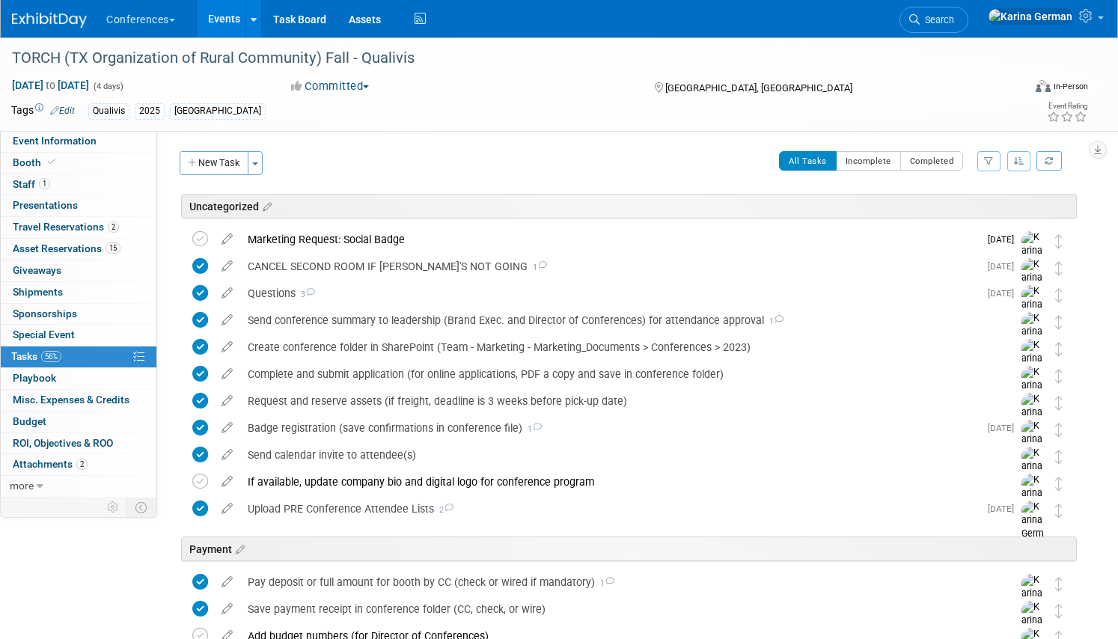
click at [530, 159] on div "All Tasks Incomplete Completed Filter by Assignee -- Select Assignee -- All una…" at bounding box center [674, 166] width 806 height 31
click at [954, 15] on span "Search" at bounding box center [937, 19] width 34 height 11
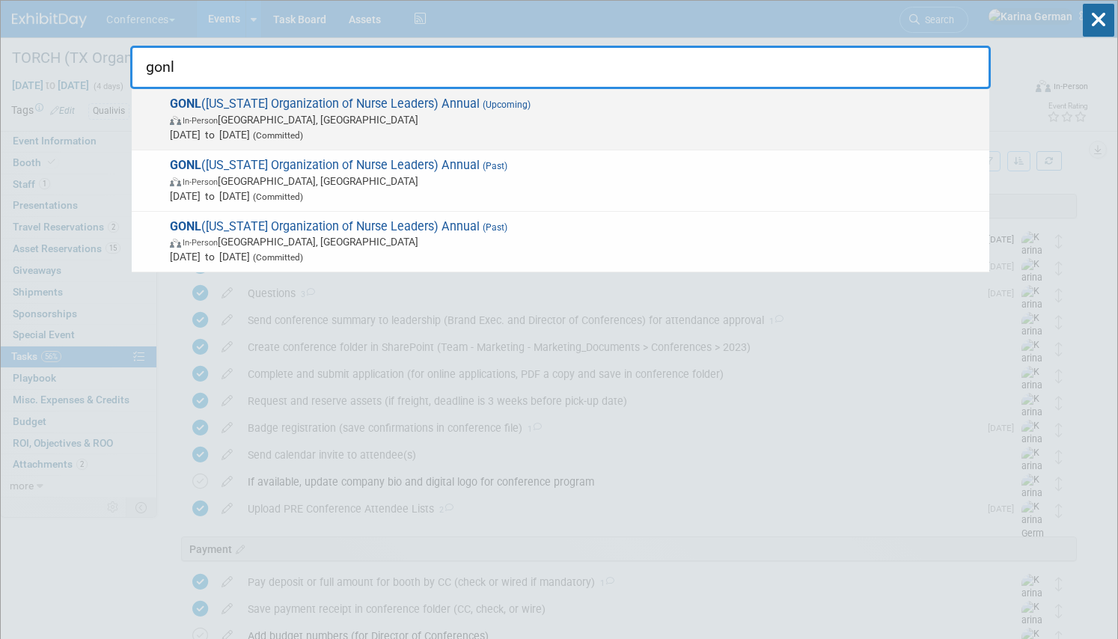
type input "gonl"
click at [456, 109] on span "GONL (Georgia Organization of Nurse Leaders) Annual (Upcoming) In-Person Savann…" at bounding box center [573, 120] width 816 height 46
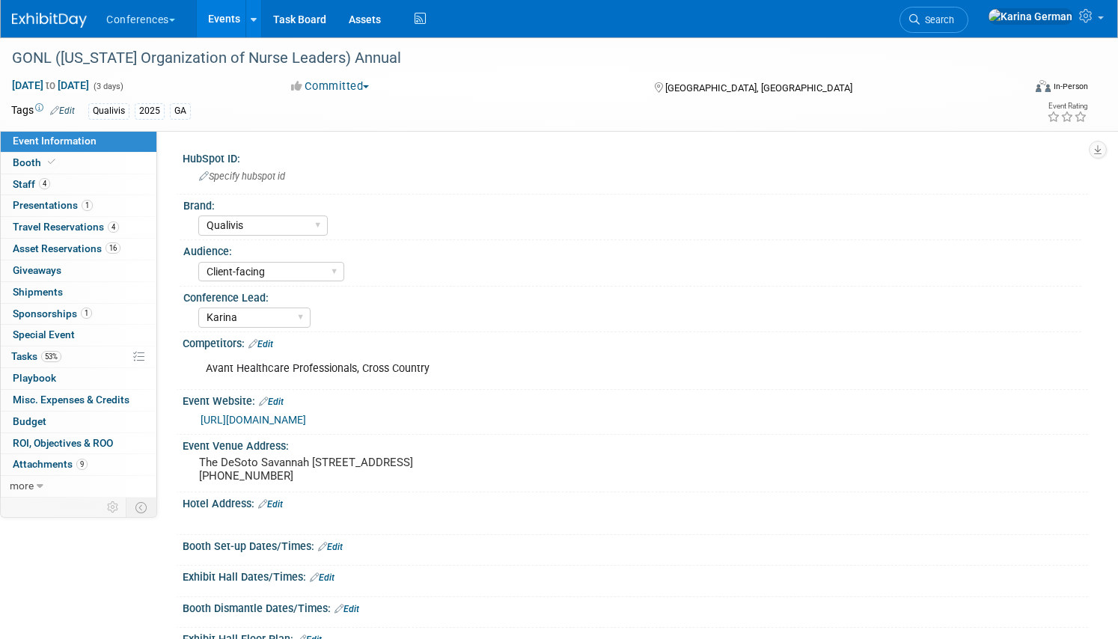
select select "Qualivis"
select select "Client-facing"
select select "Karina"
click at [64, 345] on link "Special Event" at bounding box center [79, 335] width 156 height 21
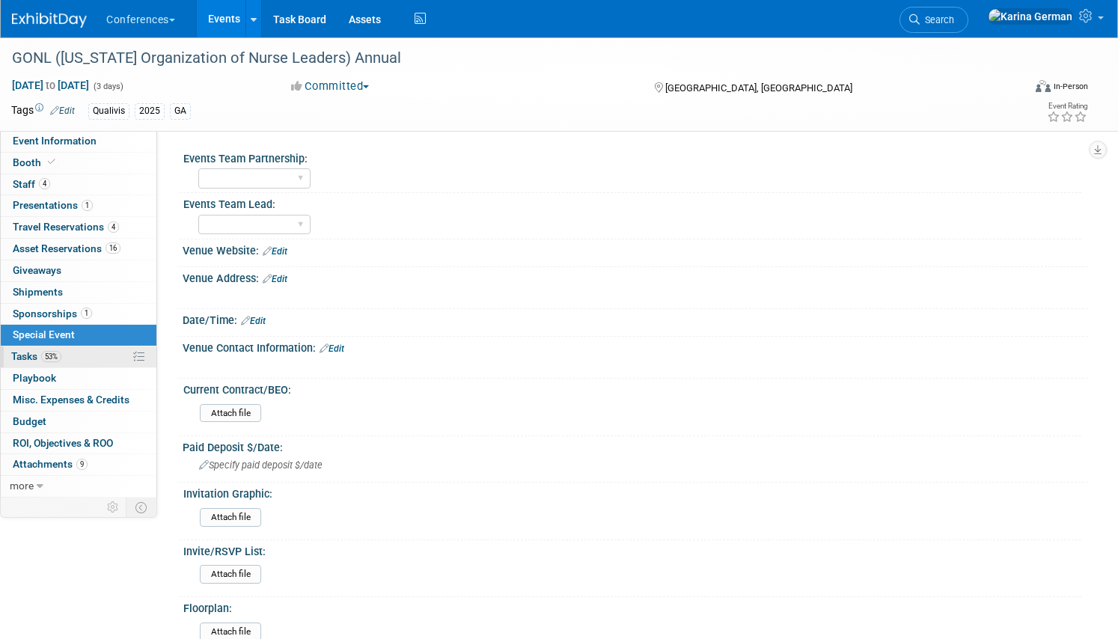
click at [63, 348] on link "53% Tasks 53%" at bounding box center [79, 356] width 156 height 21
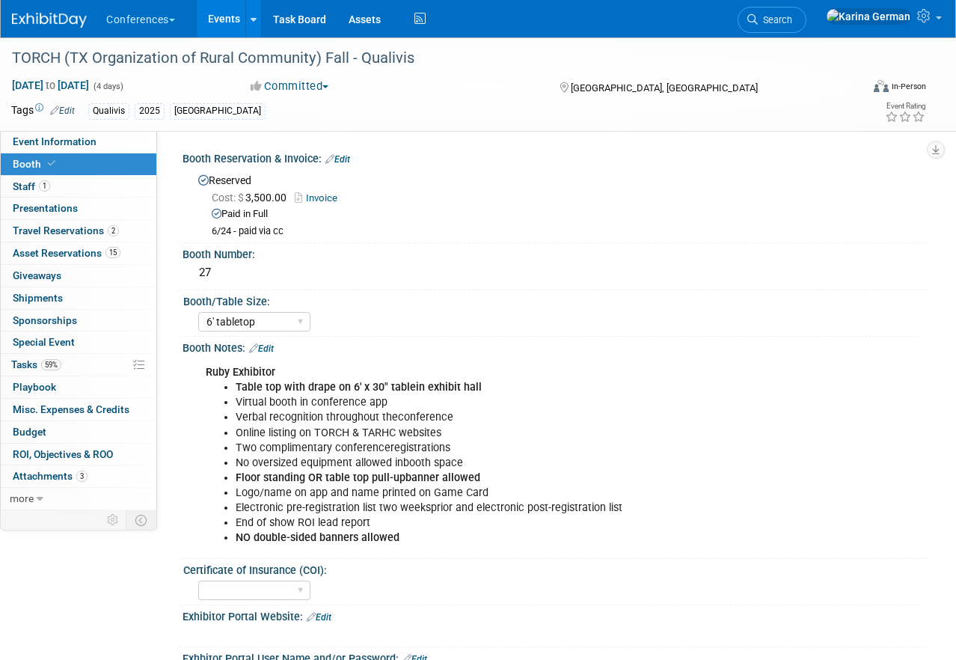
select select "6' tabletop"
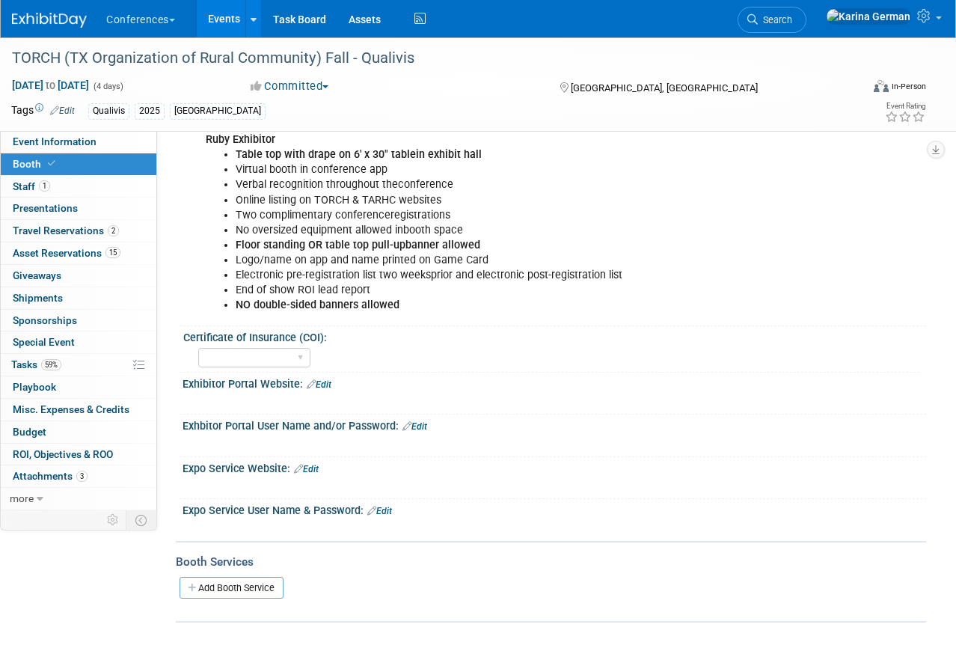
scroll to position [275, 0]
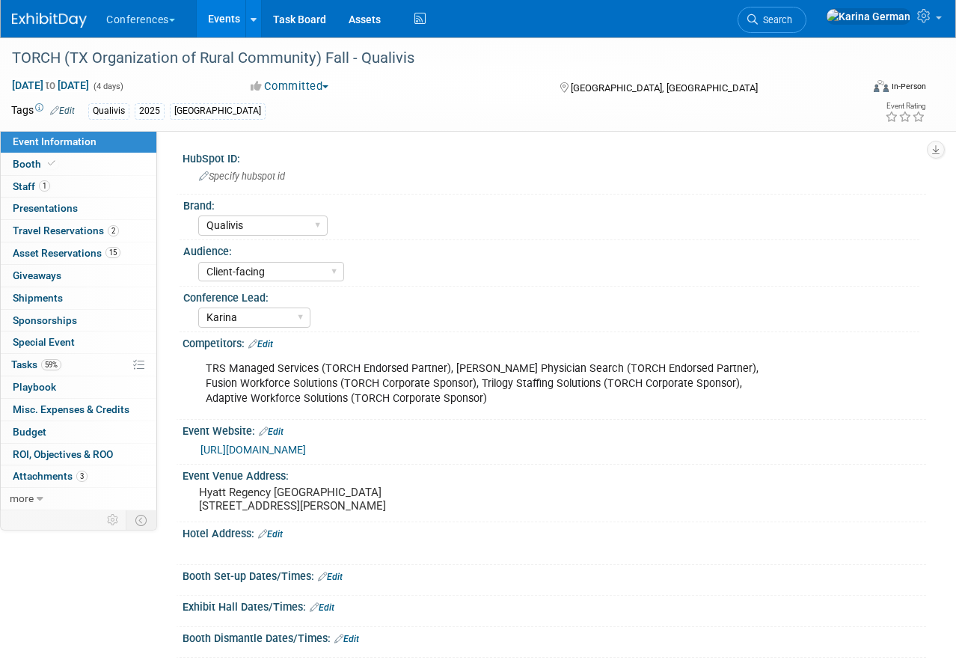
select select "Qualivis"
select select "Client-facing"
select select "Karina"
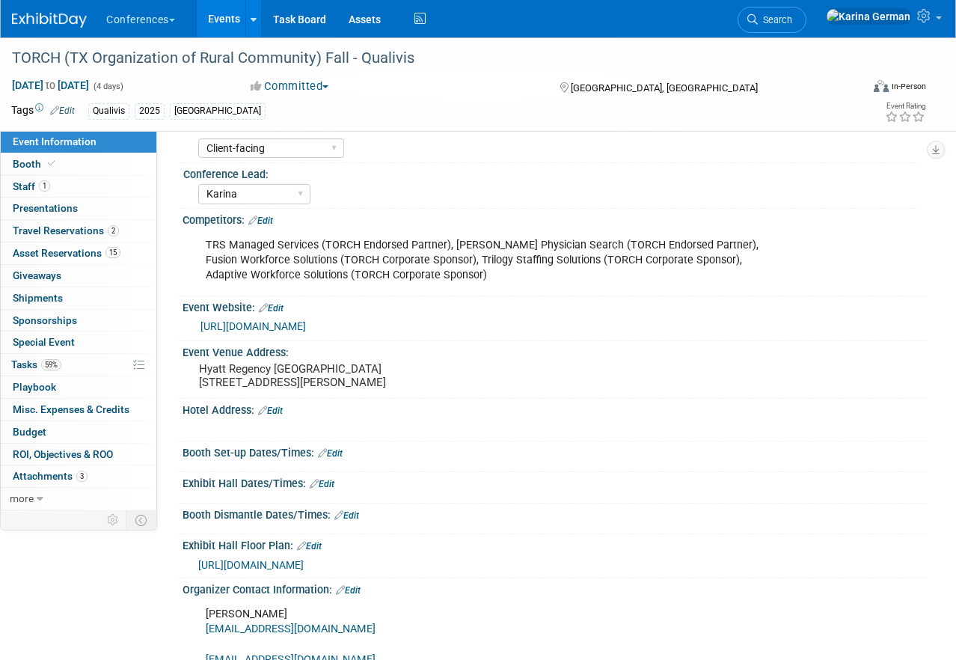
scroll to position [163, 0]
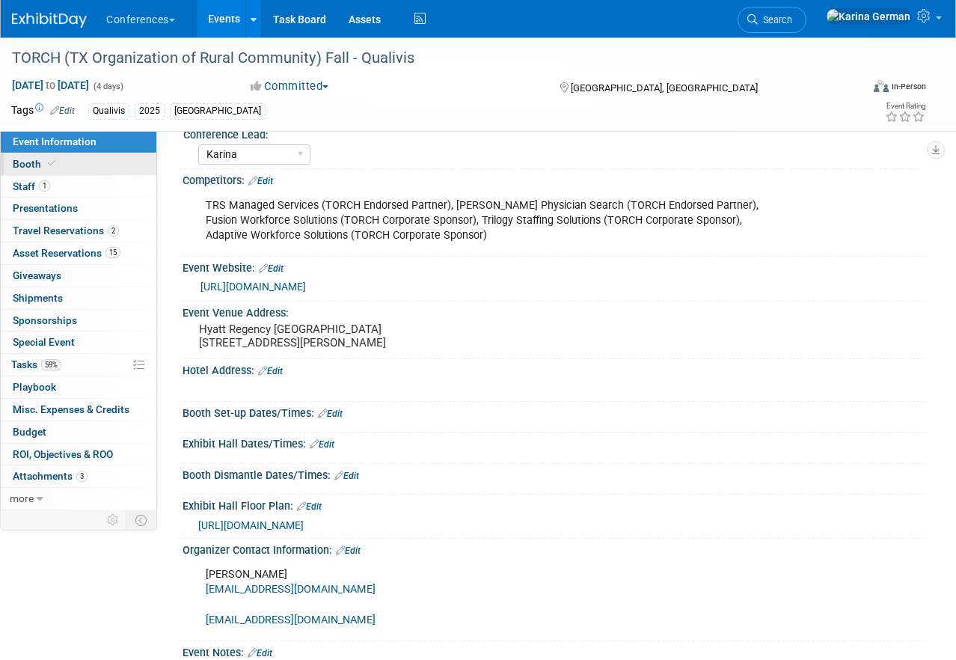
click at [78, 162] on link "Booth" at bounding box center [79, 164] width 156 height 22
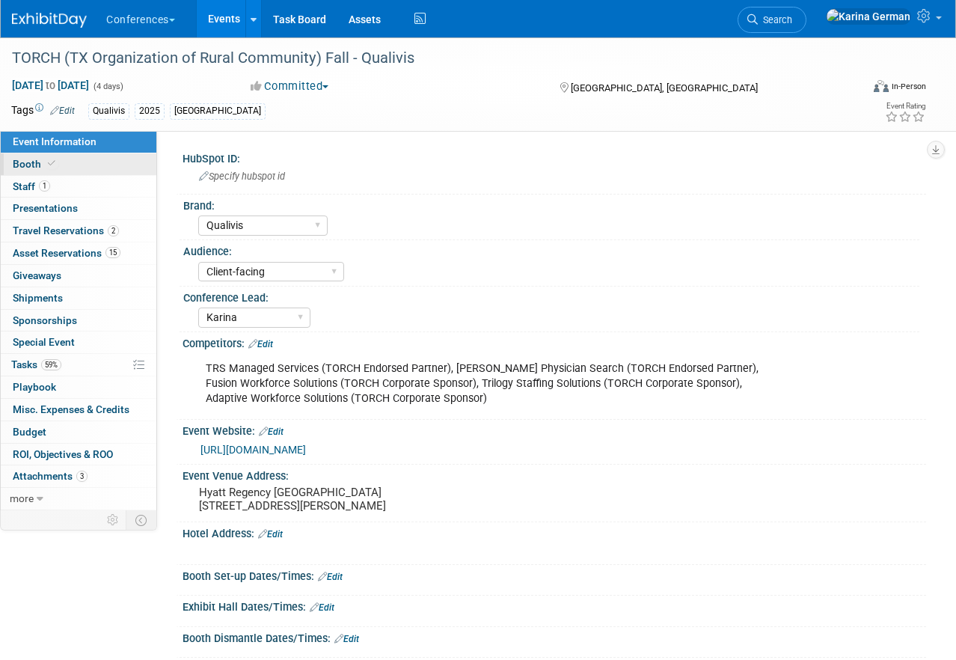
select select "6' tabletop"
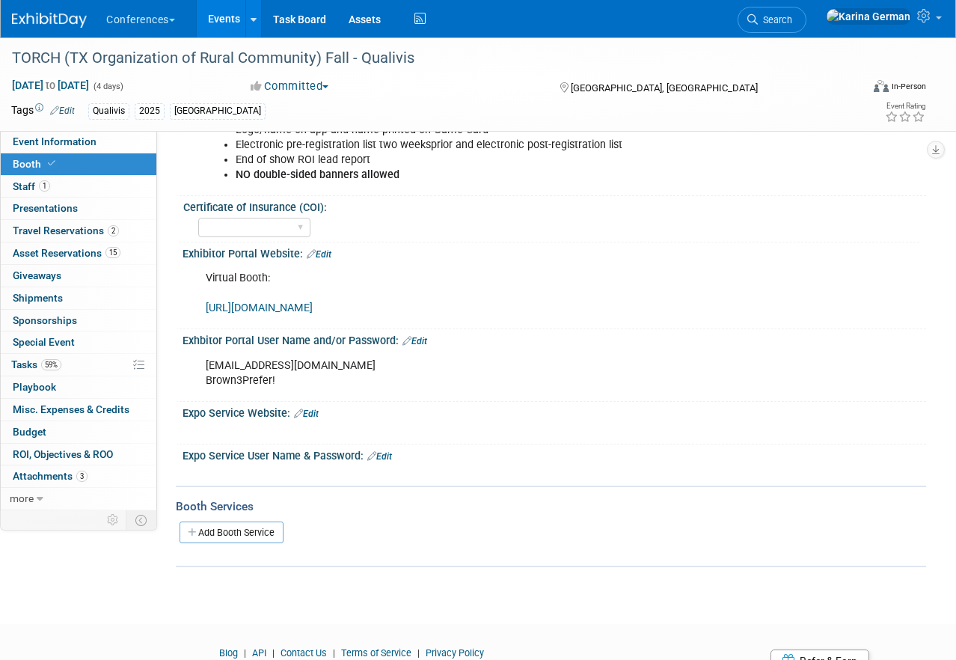
scroll to position [367, 0]
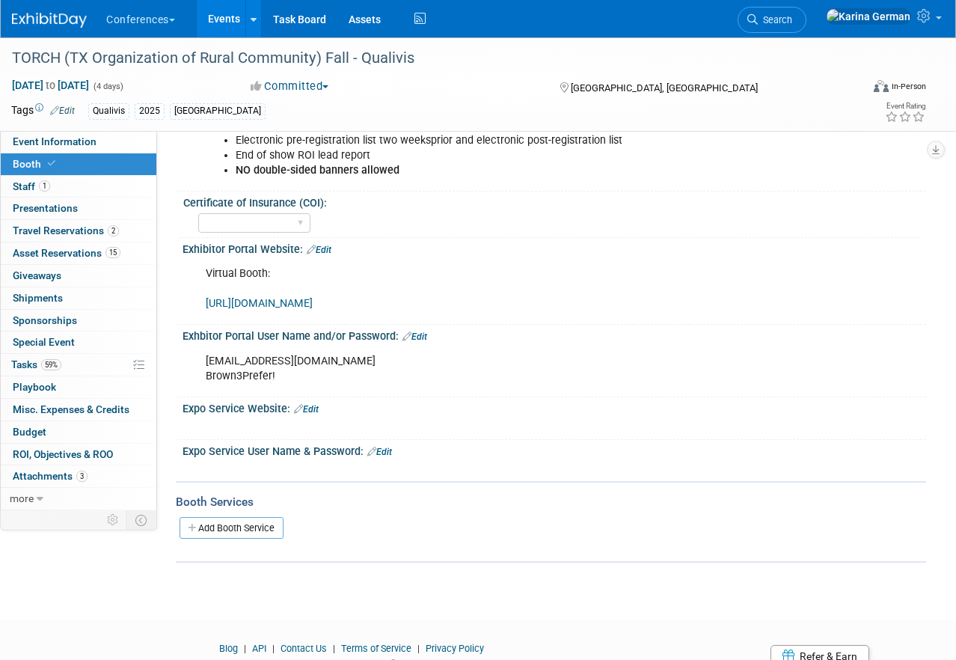
click at [315, 405] on link "Edit" at bounding box center [306, 409] width 25 height 10
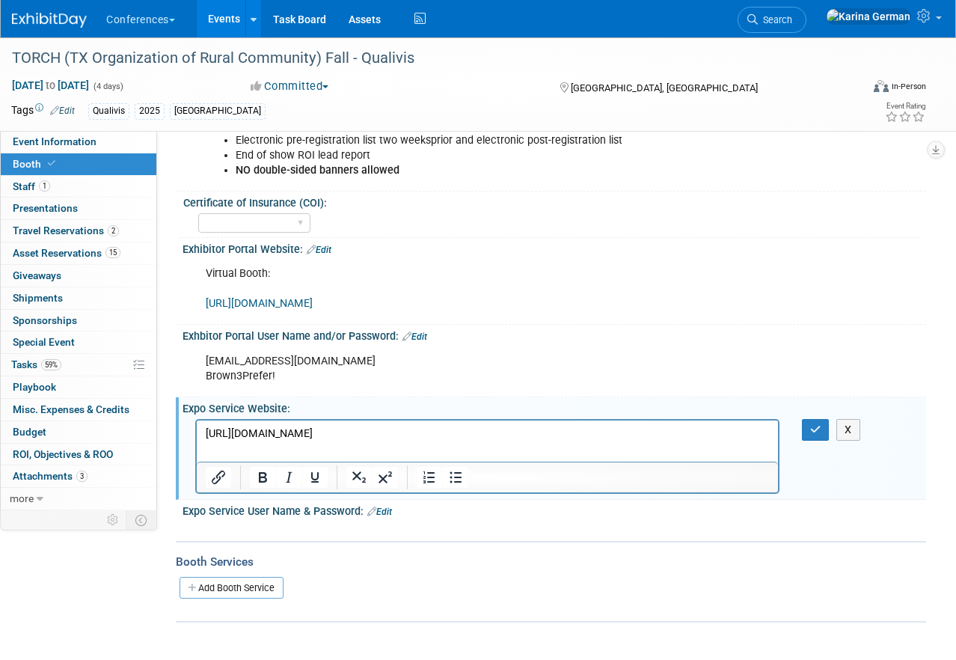
scroll to position [0, 0]
click at [587, 432] on p "[URL][DOMAIN_NAME]" at bounding box center [488, 433] width 564 height 15
click at [211, 477] on icon "Insert/edit link" at bounding box center [218, 477] width 18 height 18
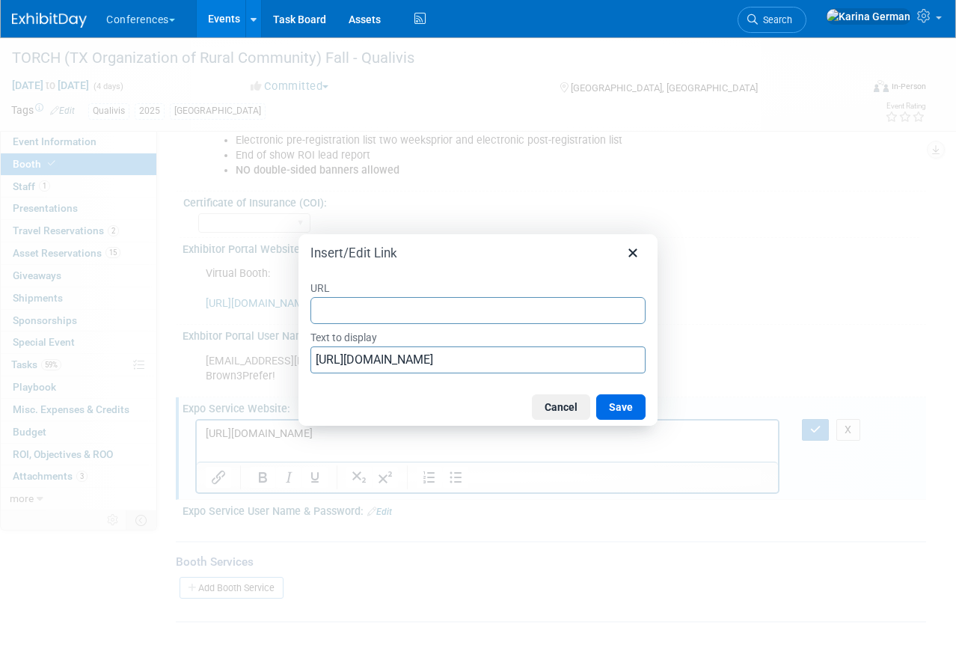
type input "[URL][DOMAIN_NAME]"
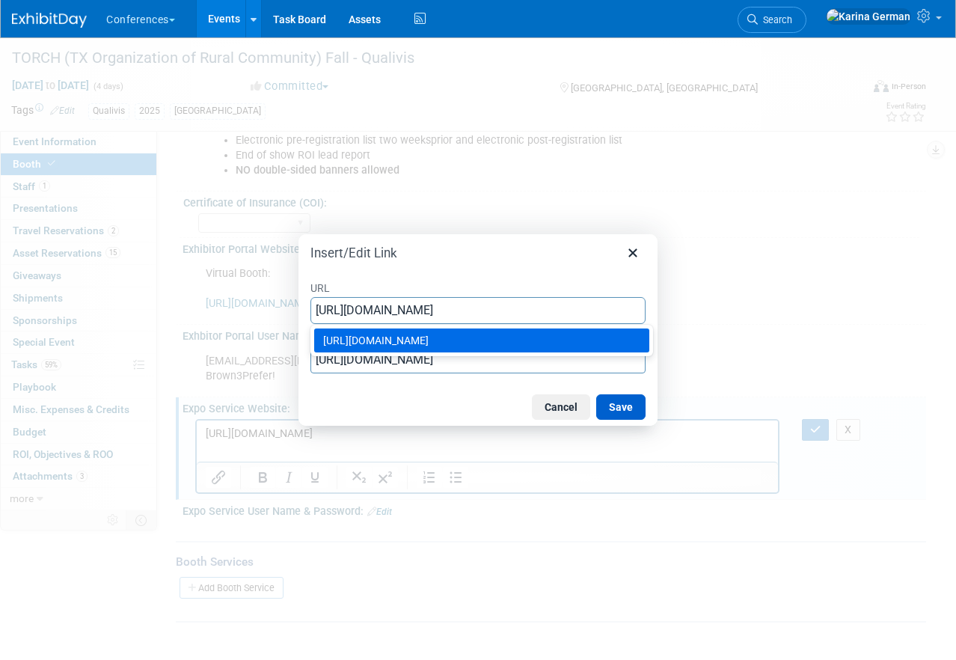
click at [617, 409] on button "Save" at bounding box center [620, 406] width 49 height 25
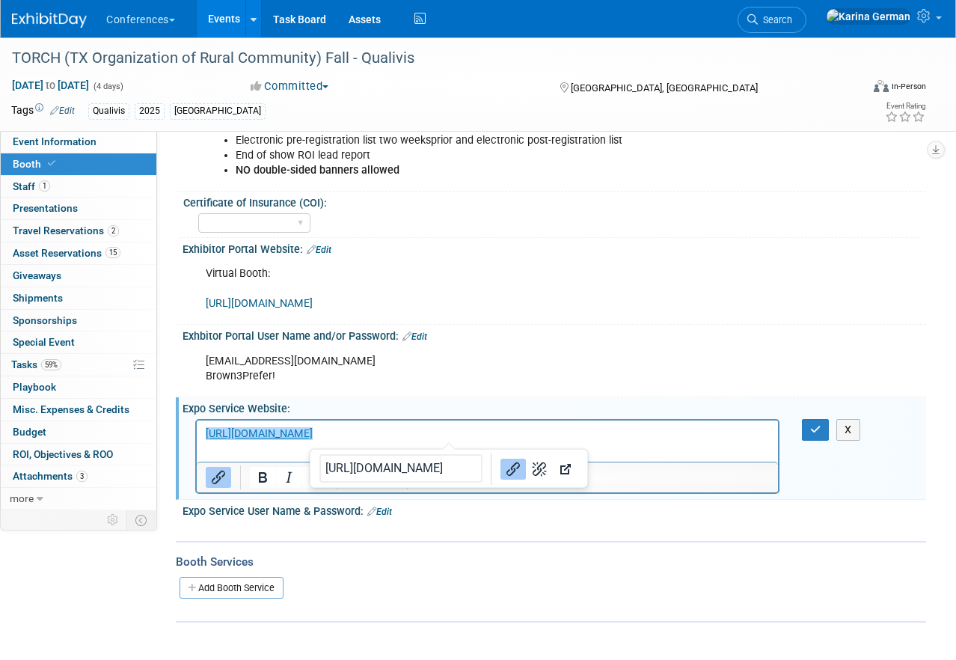
click at [798, 432] on div "X" at bounding box center [821, 430] width 60 height 22
click at [813, 434] on button "button" at bounding box center [816, 430] width 28 height 22
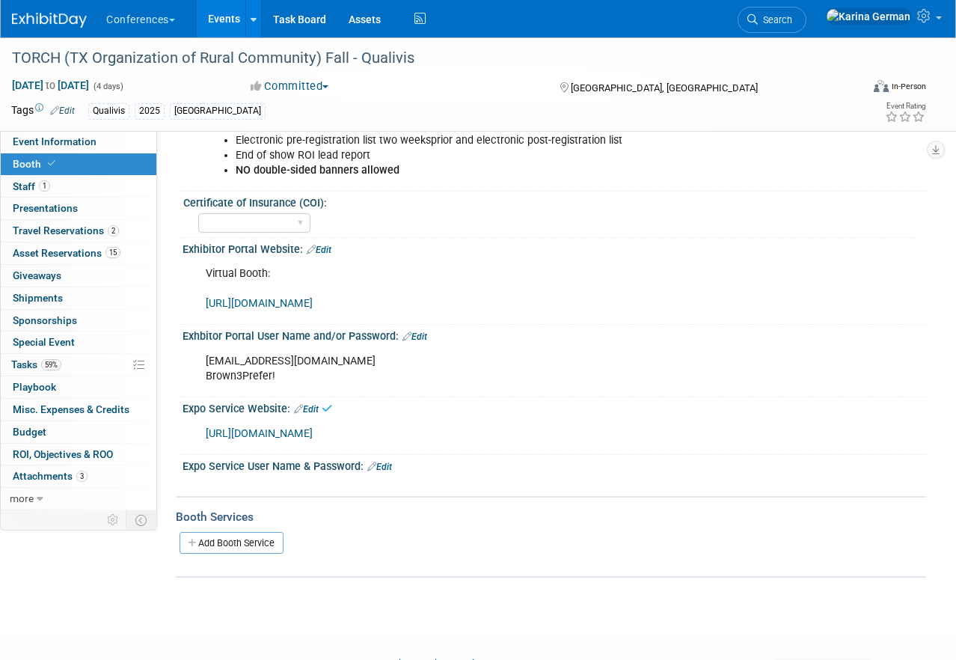
click at [382, 463] on link "Edit" at bounding box center [379, 467] width 25 height 10
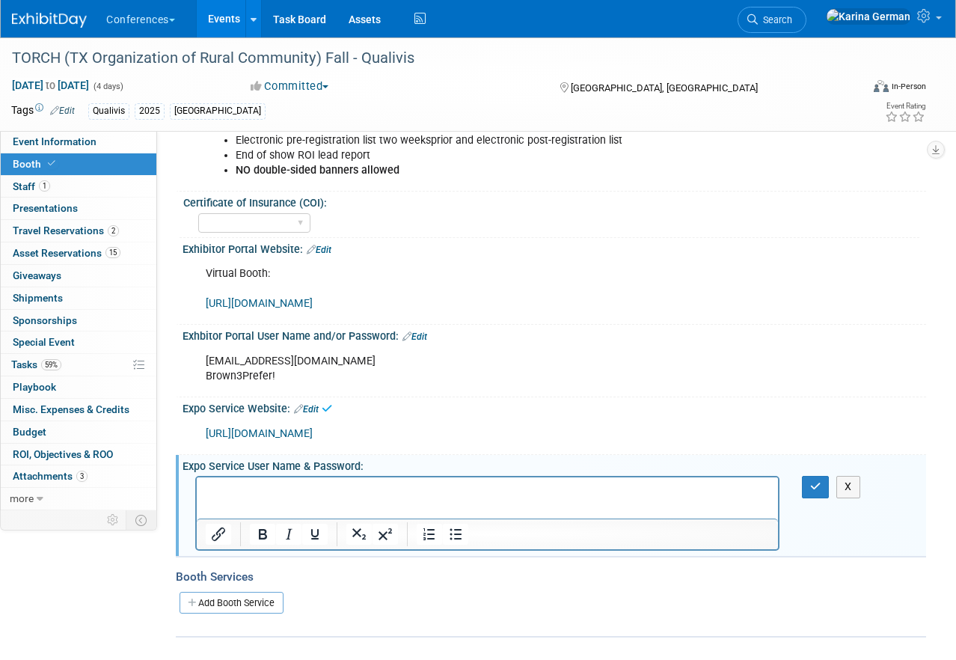
scroll to position [0, 0]
click at [262, 366] on div "[EMAIL_ADDRESS][DOMAIN_NAME] Brown3Prefer!" at bounding box center [487, 368] width 584 height 45
drag, startPoint x: 274, startPoint y: 376, endPoint x: 204, endPoint y: 363, distance: 71.5
click at [204, 363] on div "[EMAIL_ADDRESS][DOMAIN_NAME] Brown3Prefer!" at bounding box center [487, 368] width 584 height 45
copy div "[EMAIL_ADDRESS][DOMAIN_NAME] Brown3Prefer!"
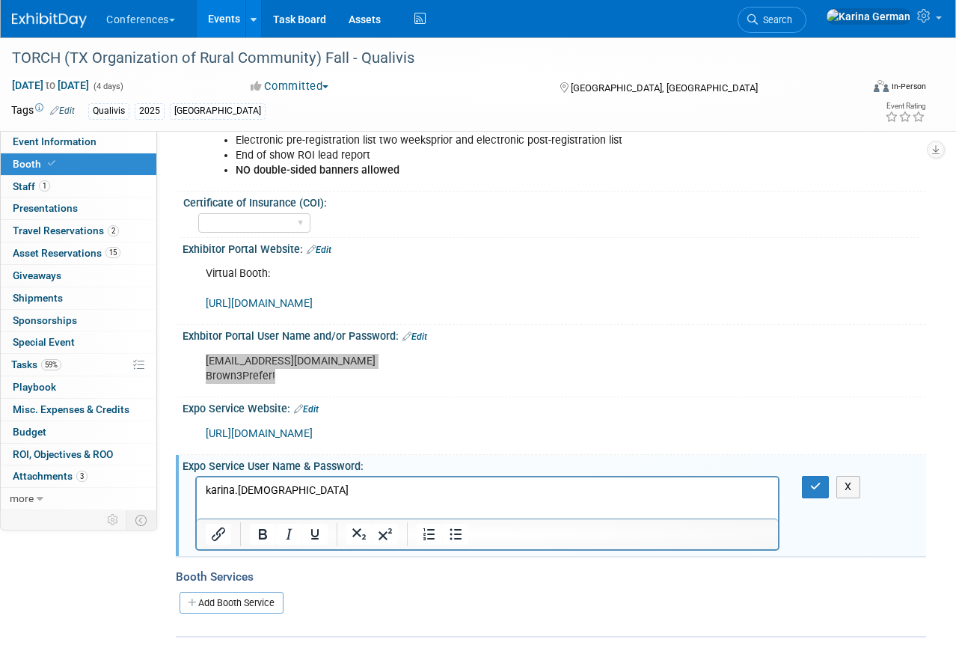
click at [284, 494] on p "karina.[DEMOGRAPHIC_DATA]" at bounding box center [488, 490] width 564 height 15
click at [822, 492] on button "button" at bounding box center [816, 487] width 28 height 22
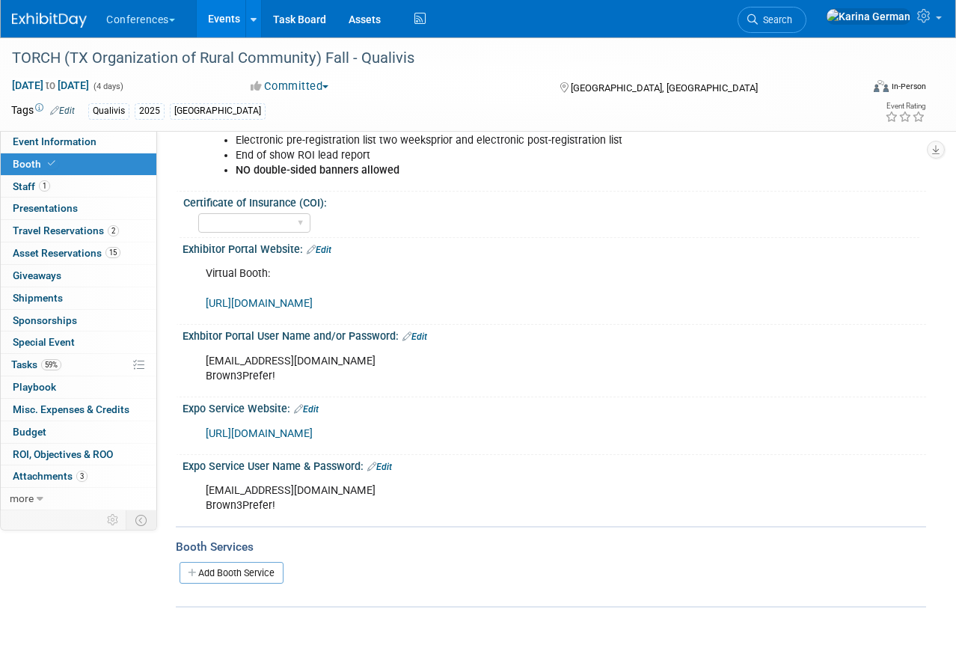
click at [683, 429] on div "[URL][DOMAIN_NAME]" at bounding box center [487, 434] width 584 height 30
drag, startPoint x: 679, startPoint y: 433, endPoint x: 191, endPoint y: 435, distance: 487.8
click at [190, 435] on div "[URL][DOMAIN_NAME] X" at bounding box center [555, 432] width 744 height 35
copy link "[URL][DOMAIN_NAME]"
